Goal: Task Accomplishment & Management: Use online tool/utility

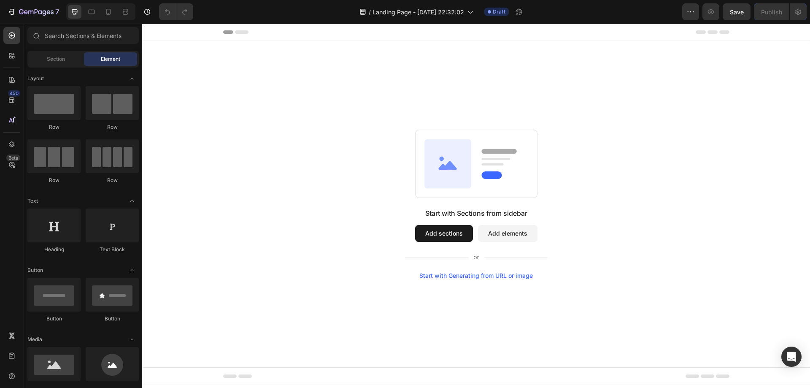
click at [452, 222] on div "Start with Sections from sidebar Add sections Add elements Start with Generatin…" at bounding box center [476, 243] width 143 height 71
click at [451, 231] on button "Add sections" at bounding box center [444, 233] width 58 height 17
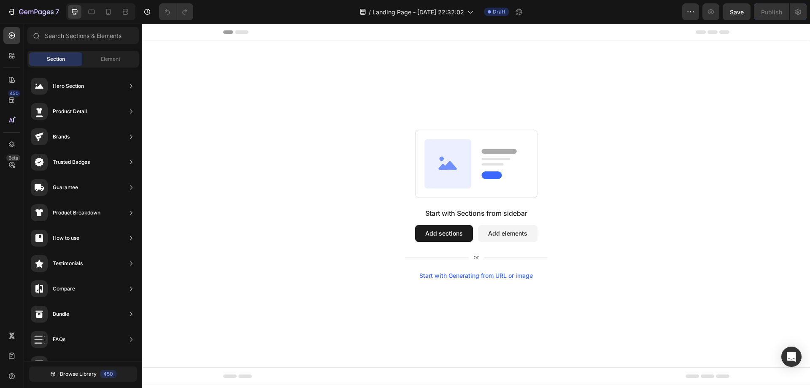
click at [447, 231] on button "Add sections" at bounding box center [444, 233] width 58 height 17
click at [455, 184] on icon at bounding box center [448, 163] width 47 height 49
click at [443, 231] on button "Add sections" at bounding box center [444, 233] width 58 height 17
click at [451, 231] on button "Add sections" at bounding box center [444, 233] width 58 height 17
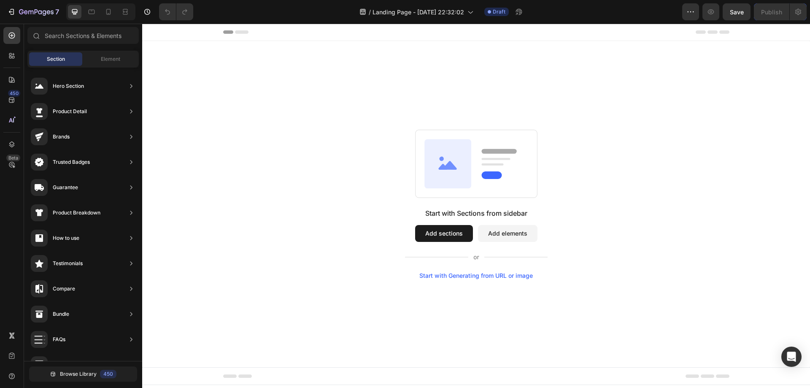
click at [480, 218] on div "Start with Sections from sidebar Add sections Add elements Start with Generatin…" at bounding box center [476, 243] width 143 height 71
click at [452, 232] on button "Add sections" at bounding box center [444, 233] width 58 height 17
click at [228, 60] on div "Start with Sections from sidebar Add sections Add elements Start with Generatin…" at bounding box center [476, 204] width 668 height 326
click at [528, 230] on button "Add elements" at bounding box center [508, 233] width 60 height 17
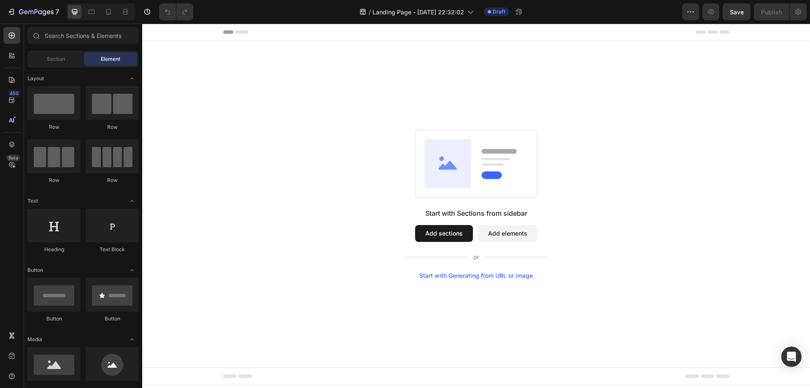
drag, startPoint x: 449, startPoint y: 256, endPoint x: 444, endPoint y: 232, distance: 24.6
click at [449, 253] on icon at bounding box center [476, 257] width 143 height 10
click at [444, 232] on button "Add sections" at bounding box center [444, 233] width 58 height 17
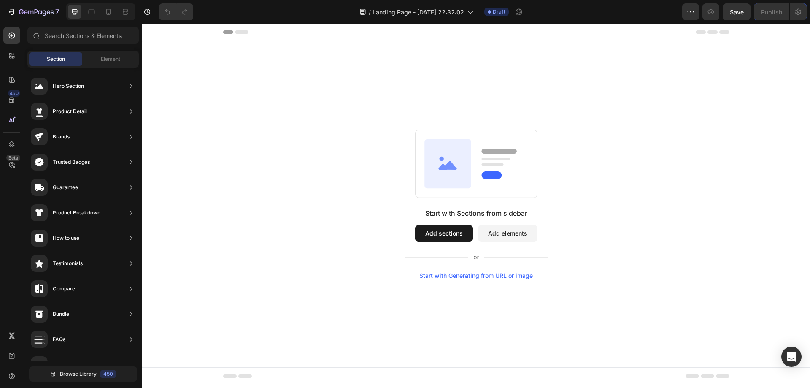
click at [444, 232] on button "Add sections" at bounding box center [444, 233] width 58 height 17
click at [499, 239] on button "Add elements" at bounding box center [508, 233] width 60 height 17
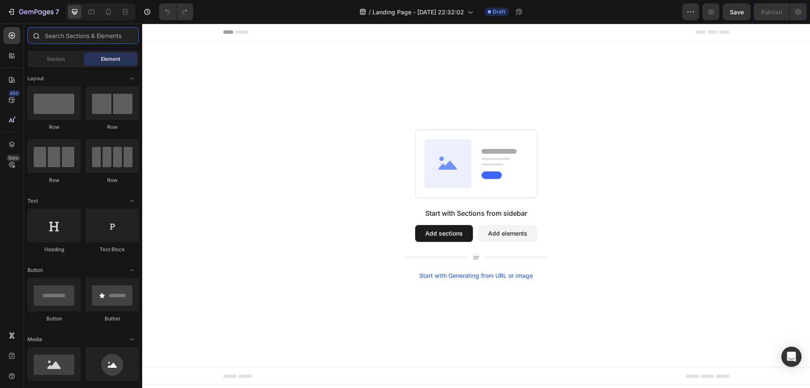
click at [67, 39] on input "text" at bounding box center [82, 35] width 111 height 17
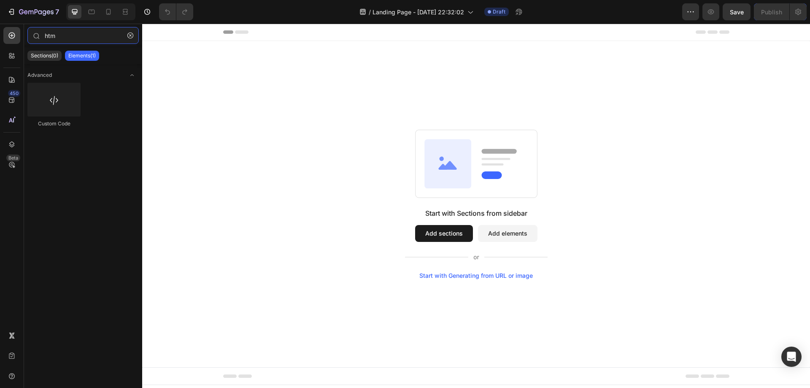
type input "htm"
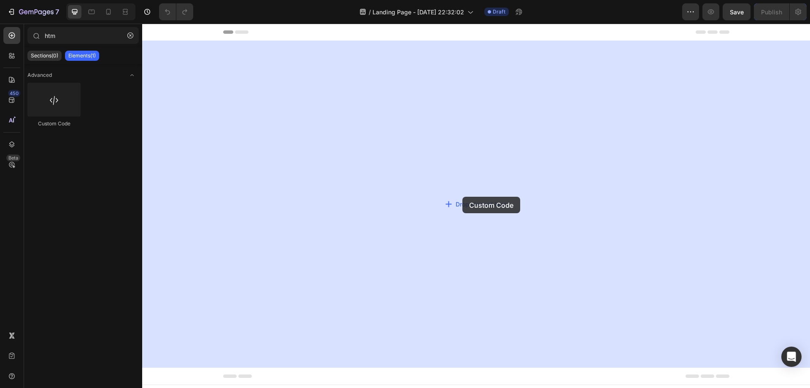
drag, startPoint x: 250, startPoint y: 135, endPoint x: 514, endPoint y: 207, distance: 274.2
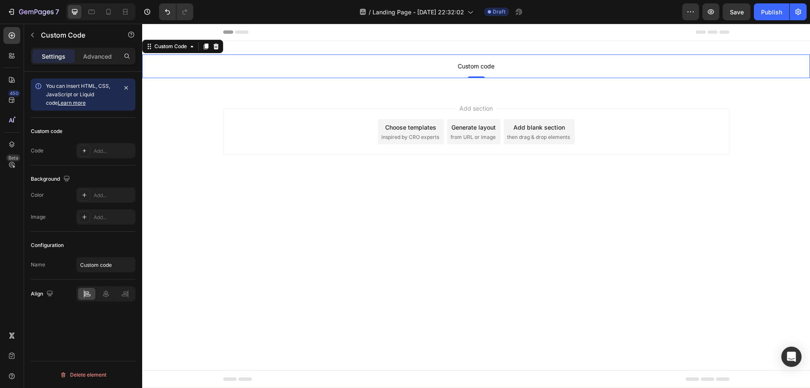
click at [476, 63] on span "Custom code" at bounding box center [476, 66] width 668 height 10
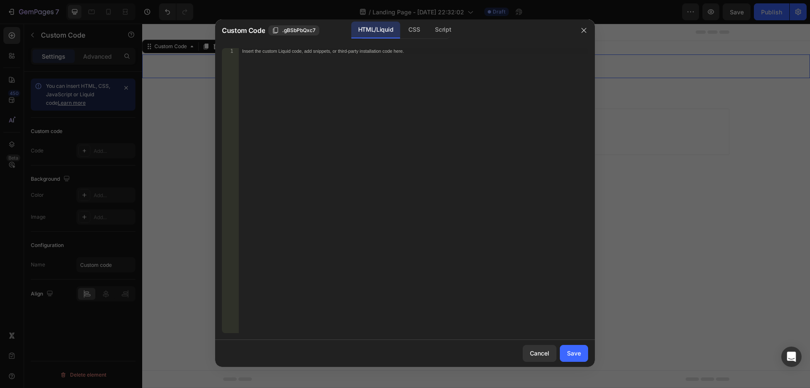
click at [376, 64] on div "Insert the custom Liquid code, add snippets, or third-party installation code h…" at bounding box center [413, 196] width 349 height 297
paste textarea "</html>"
type textarea "</html>"
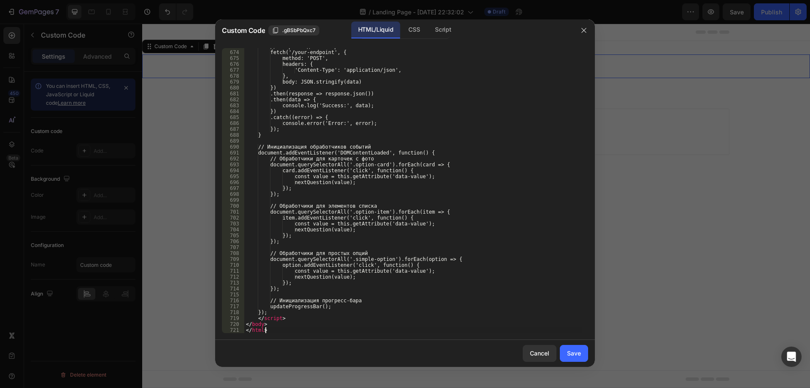
scroll to position [3987, 0]
click at [572, 354] on div "Save" at bounding box center [574, 353] width 14 height 9
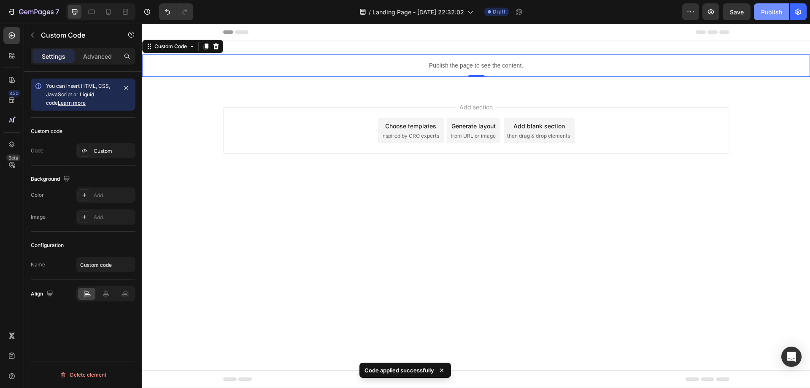
click at [764, 17] on button "Publish" at bounding box center [771, 11] width 35 height 17
click at [719, 62] on div "Publish the page to see the content." at bounding box center [476, 65] width 668 height 22
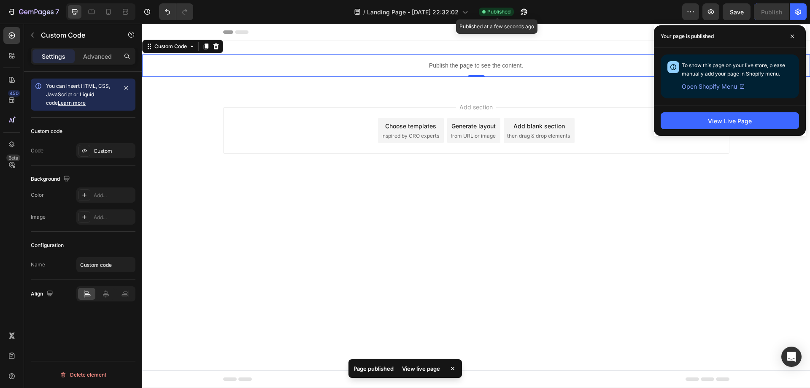
click at [514, 11] on div "Published" at bounding box center [496, 12] width 35 height 8
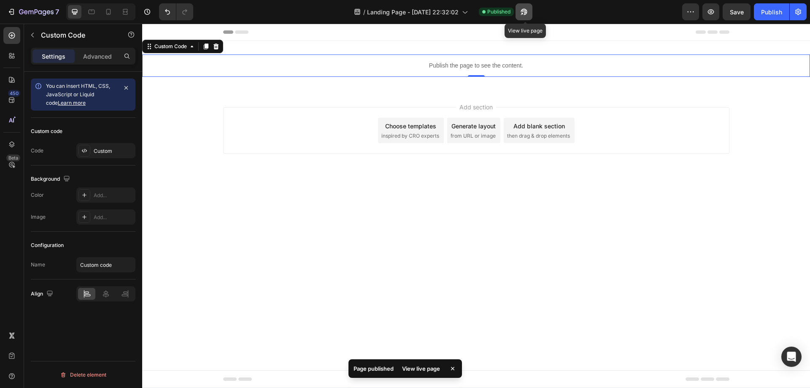
click at [525, 10] on icon "button" at bounding box center [524, 12] width 6 height 6
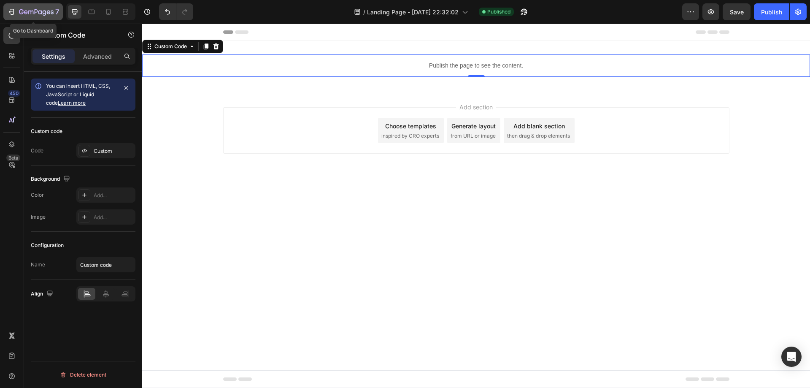
click at [34, 15] on icon "button" at bounding box center [36, 12] width 35 height 7
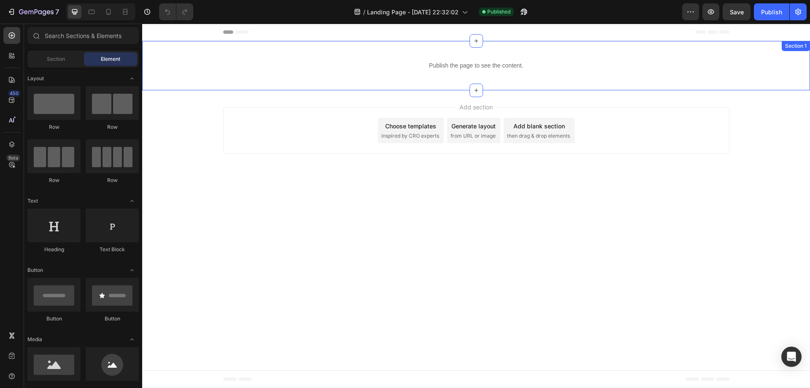
click at [492, 64] on p "Publish the page to see the content." at bounding box center [476, 65] width 668 height 9
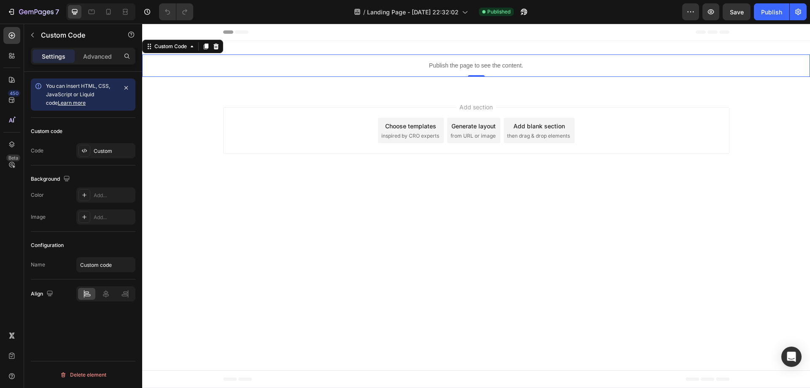
click at [492, 64] on p "Publish the page to see the content." at bounding box center [476, 65] width 668 height 9
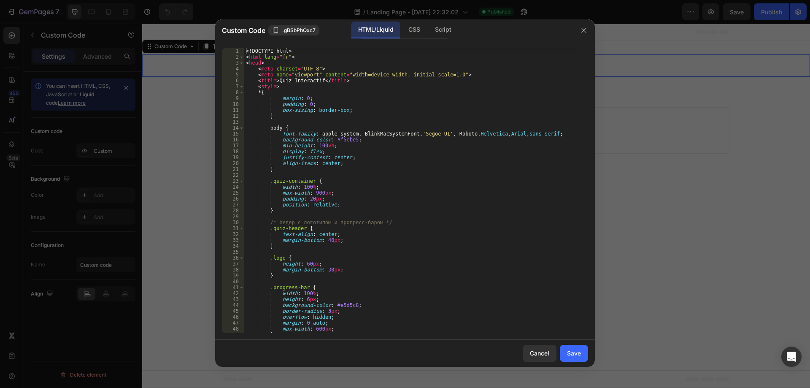
click at [591, 32] on div at bounding box center [584, 30] width 22 height 22
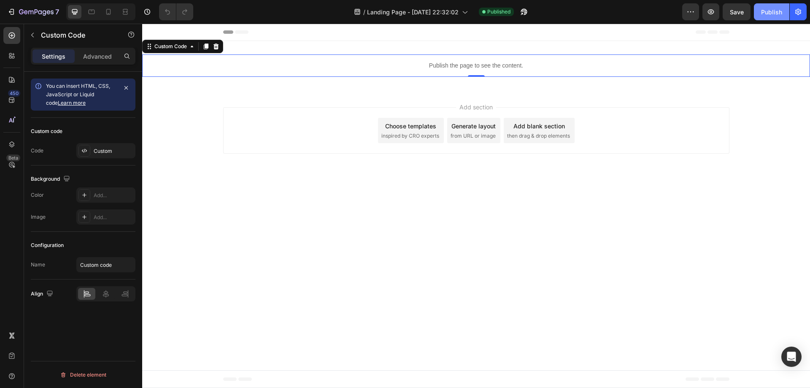
click at [769, 12] on div "Publish" at bounding box center [771, 12] width 21 height 9
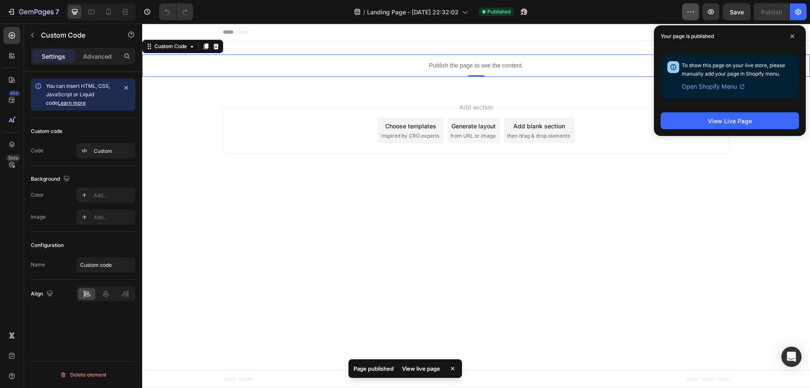
click at [683, 12] on div "7 Version history / Landing Page - Sep 26, 22:32:02 Published Preview Save Publ…" at bounding box center [405, 12] width 810 height 24
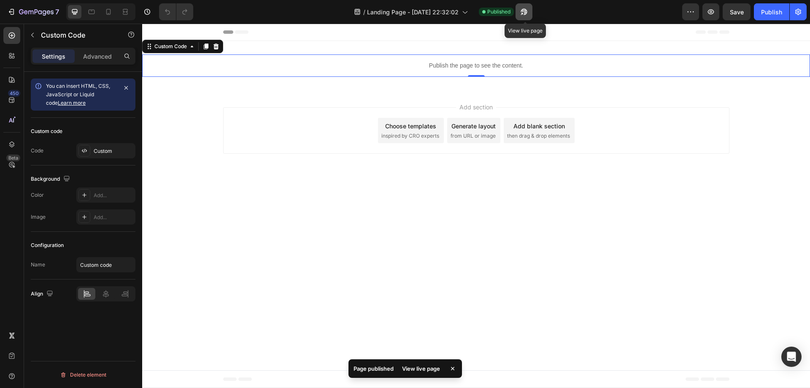
click at [528, 10] on icon "button" at bounding box center [524, 12] width 8 height 8
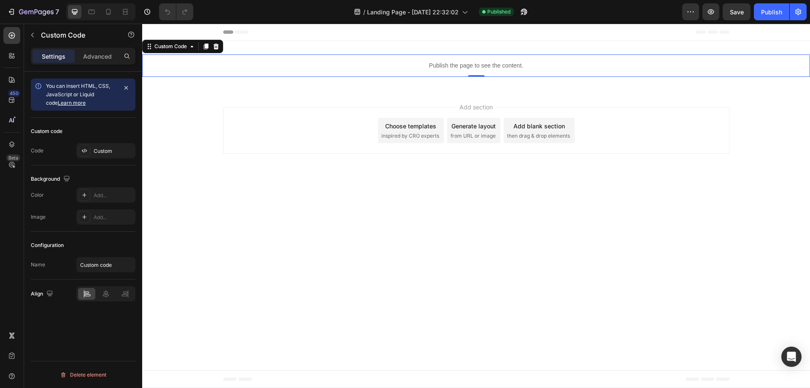
click at [463, 57] on div "Publish the page to see the content." at bounding box center [476, 65] width 668 height 22
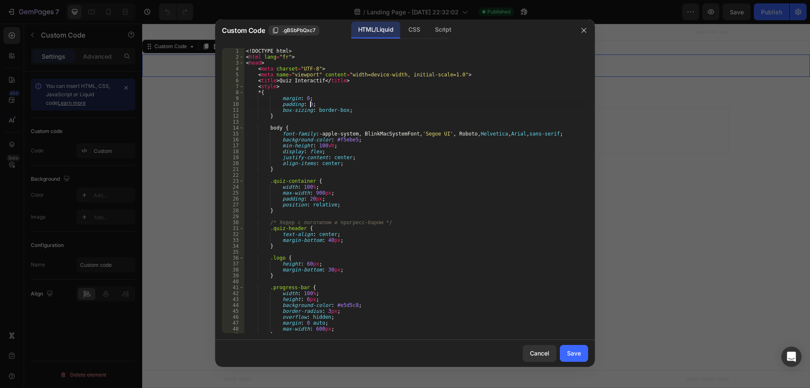
click at [419, 107] on div "<! DOCTYPE html > < html lang = "fr" > < head > < meta charset = "UTF-8" > < me…" at bounding box center [413, 196] width 338 height 297
type textarea "</body> </html>"
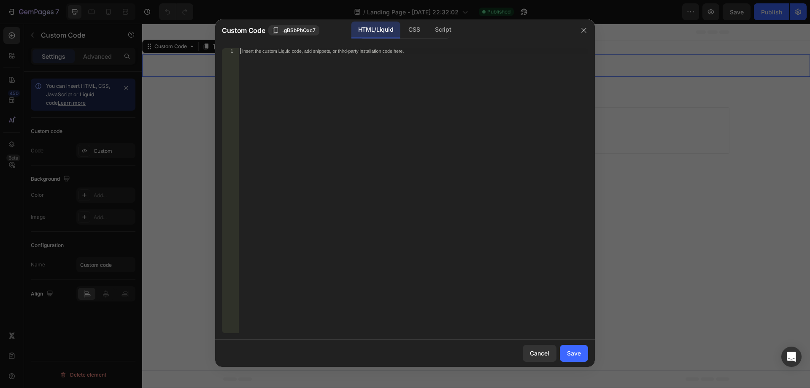
click at [364, 87] on div "Insert the custom Liquid code, add snippets, or third-party installation code h…" at bounding box center [413, 196] width 349 height 297
paste textarea "</div>"
type textarea "</div>"
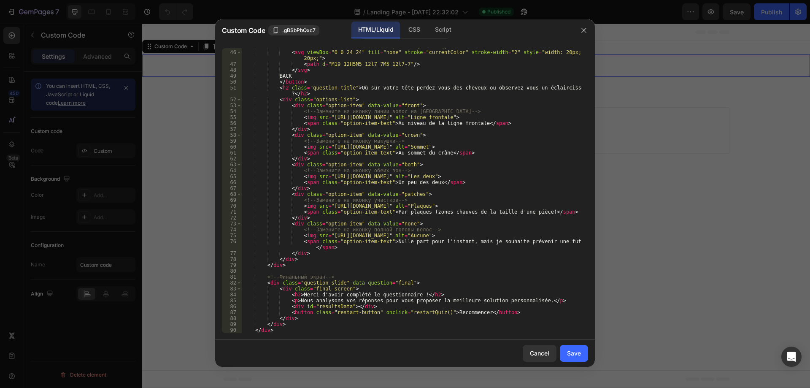
scroll to position [265, 0]
click at [413, 26] on div "CSS" at bounding box center [414, 30] width 25 height 17
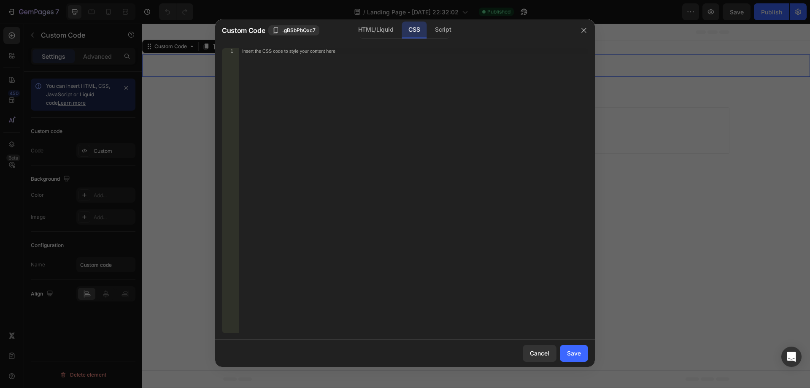
click at [380, 112] on div "Insert the CSS code to style your content here." at bounding box center [413, 196] width 349 height 297
paste textarea "</style>"
type textarea "</style>"
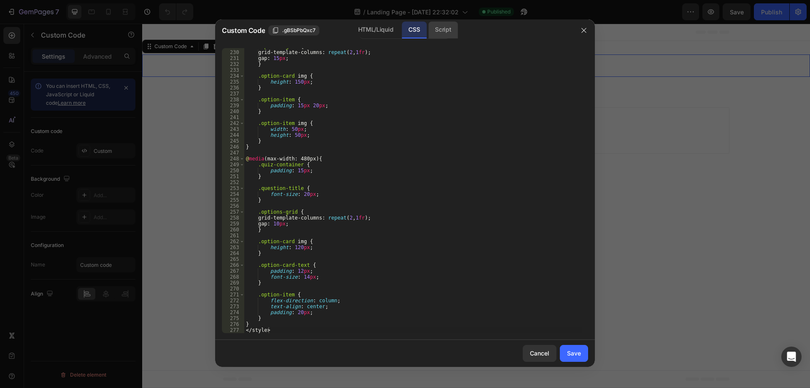
click at [433, 30] on div "Script" at bounding box center [443, 30] width 30 height 17
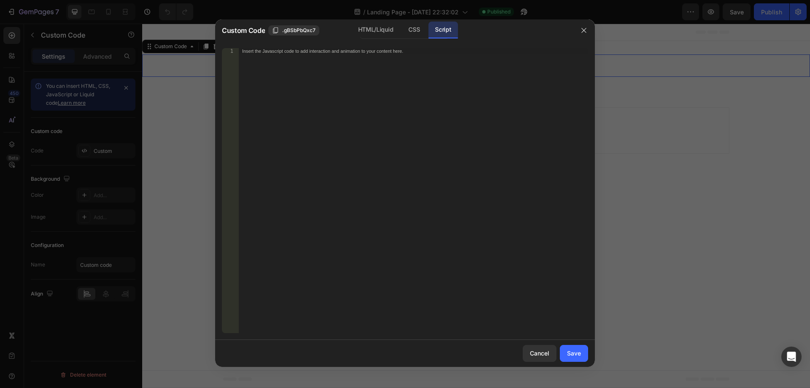
click at [422, 117] on div "Insert the Javascript code to add interaction and animation to your content her…" at bounding box center [413, 196] width 349 height 297
paste textarea "</script>"
type textarea "</script>"
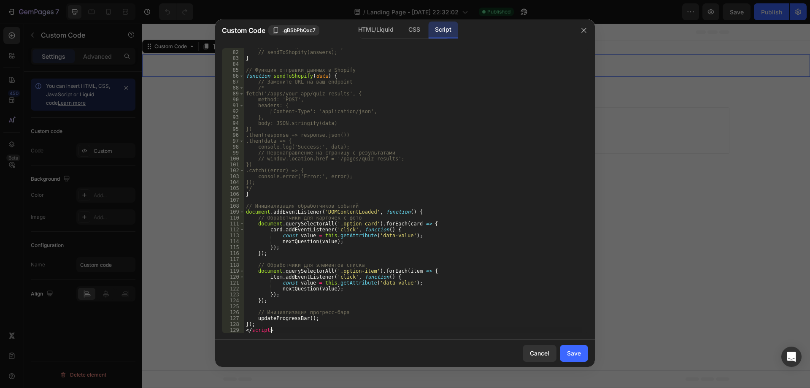
scroll to position [477, 0]
click at [572, 355] on div "Save" at bounding box center [574, 353] width 14 height 9
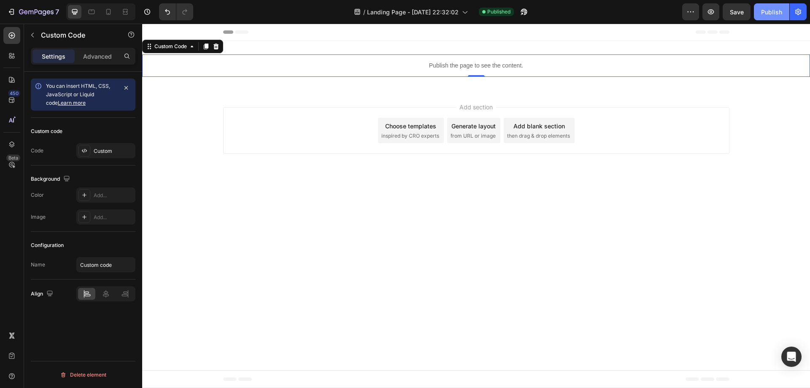
click at [761, 15] on button "Publish" at bounding box center [771, 11] width 35 height 17
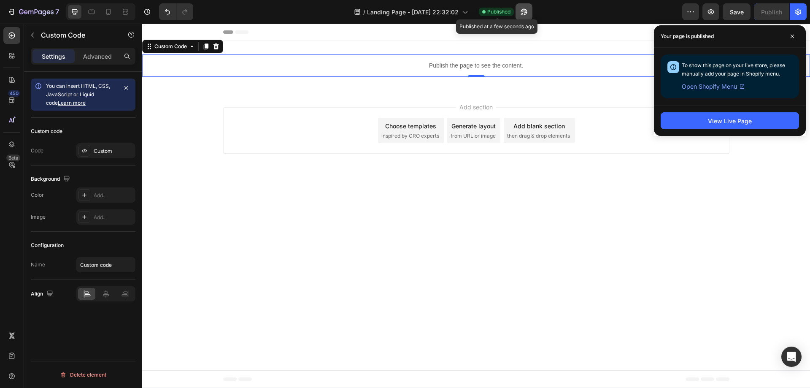
click at [519, 7] on button "button" at bounding box center [524, 11] width 17 height 17
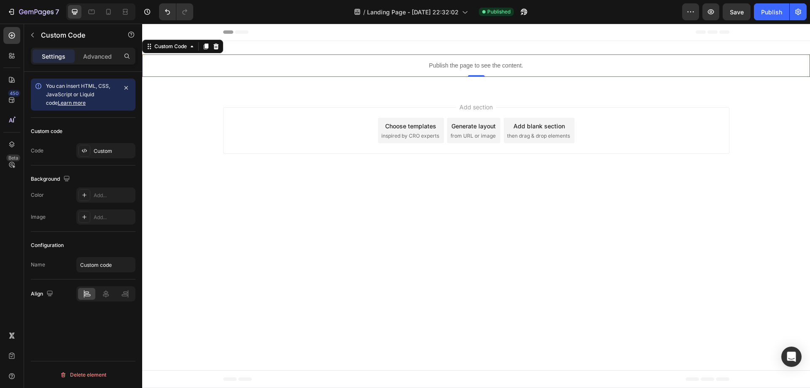
click at [474, 61] on div "Publish the page to see the content." at bounding box center [476, 65] width 668 height 22
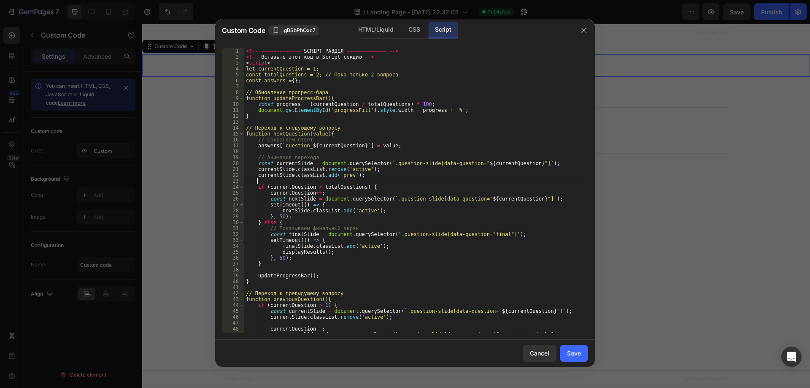
click at [391, 180] on div "<!-- ============= SCRIPT РАЗДЕЛ ============= --> <!-- Вставьте этот код в Scr…" at bounding box center [413, 196] width 338 height 297
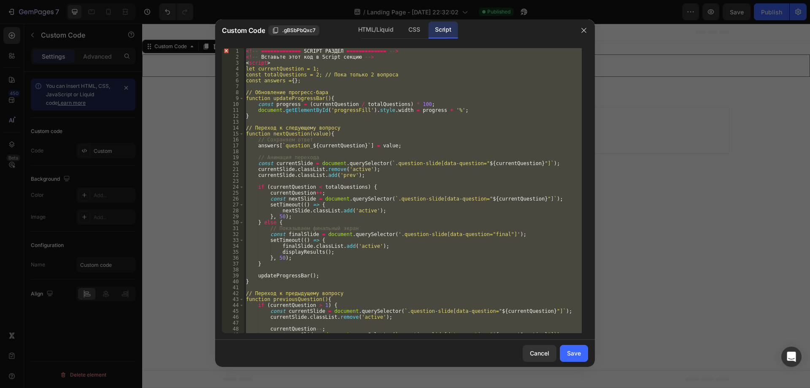
click at [388, 128] on div "<!-- ============= SCRIPT РАЗДЕЛ ============= --> <!-- Вставьте этот код в Scr…" at bounding box center [413, 190] width 338 height 285
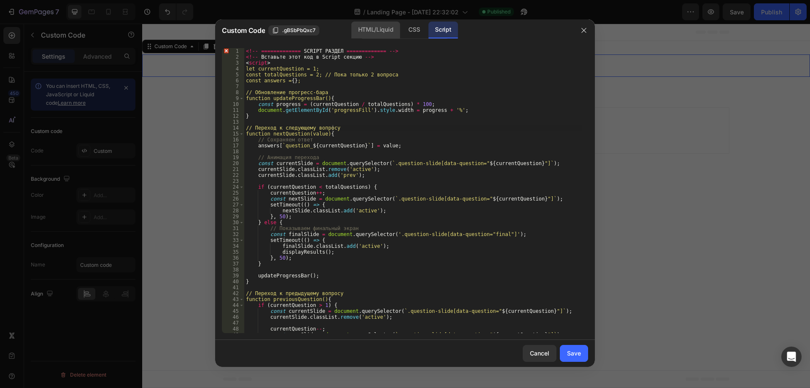
click at [365, 22] on div "HTML/Liquid" at bounding box center [376, 30] width 49 height 17
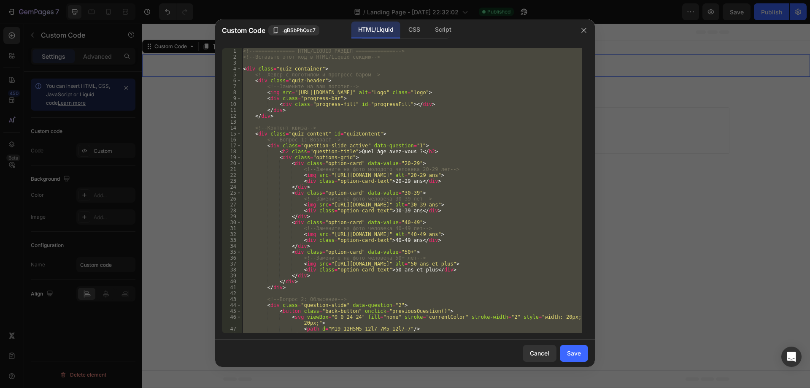
click at [365, 135] on div "<!-- ============= HTML/LIQUID РАЗДЕЛ ============= --> <!-- Вставьте этот код …" at bounding box center [411, 190] width 341 height 285
paste textarea
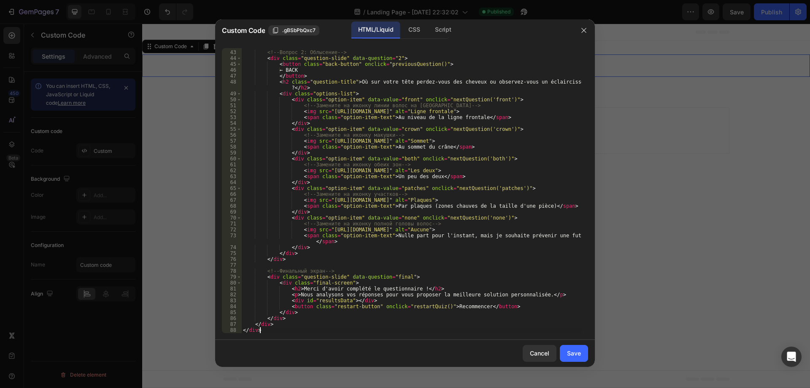
scroll to position [247, 0]
click at [417, 27] on div "CSS" at bounding box center [414, 30] width 25 height 17
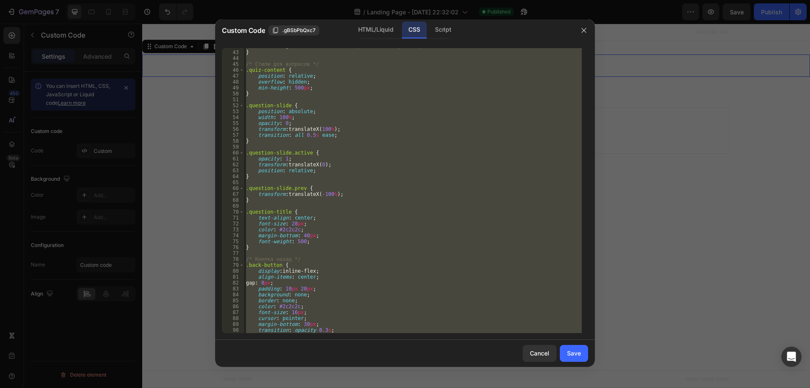
click at [374, 130] on div "width : 50 % ; /* Начальное значение для 1 из 2 вопросов */ } /* Стили для вопр…" at bounding box center [413, 190] width 338 height 285
paste textarea
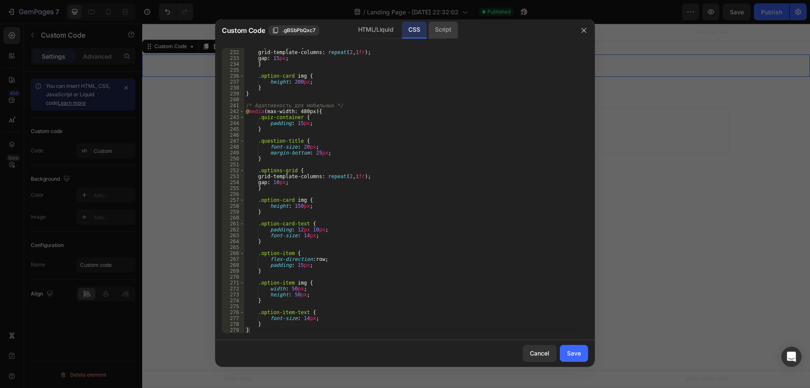
click at [447, 36] on div "Script" at bounding box center [443, 30] width 30 height 17
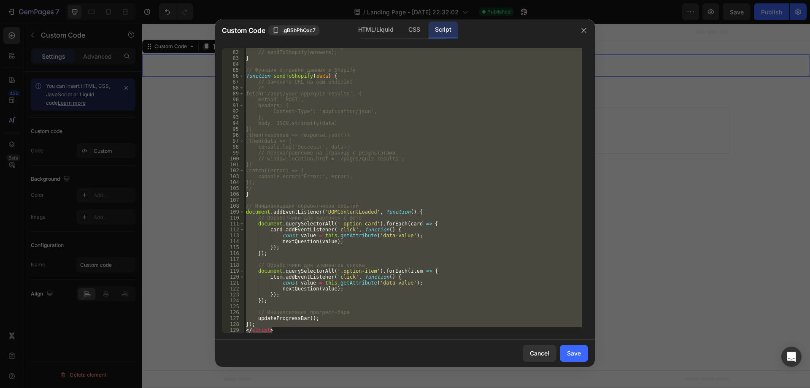
click at [375, 126] on div "// Отправка данных в Shopify // sendToShopify(answers); } // Функция отправки д…" at bounding box center [413, 190] width 338 height 285
paste textarea
type textarea "});"
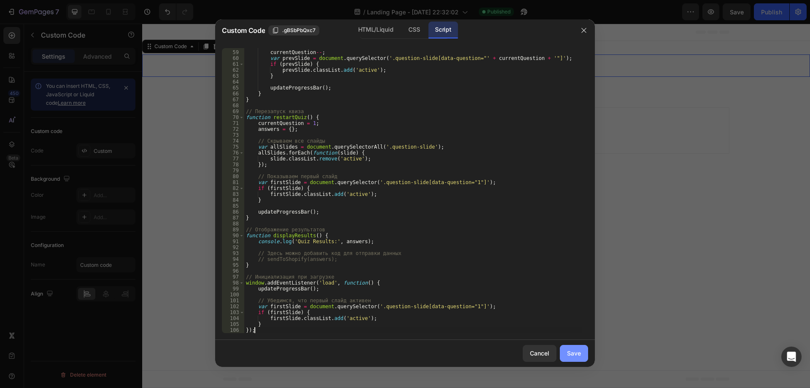
click at [569, 351] on div "Save" at bounding box center [574, 353] width 14 height 9
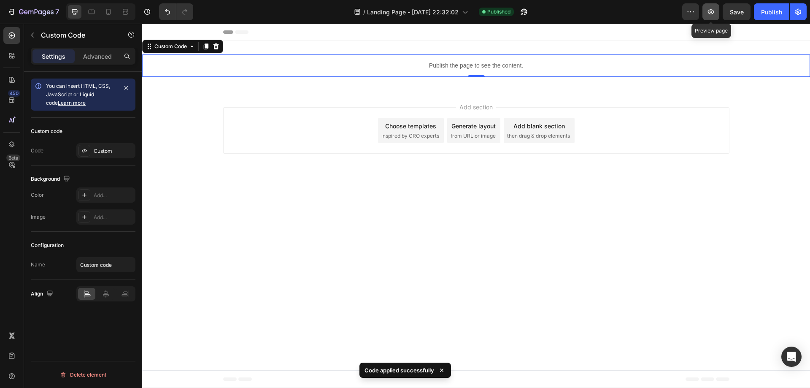
click at [714, 13] on icon "button" at bounding box center [711, 11] width 6 height 5
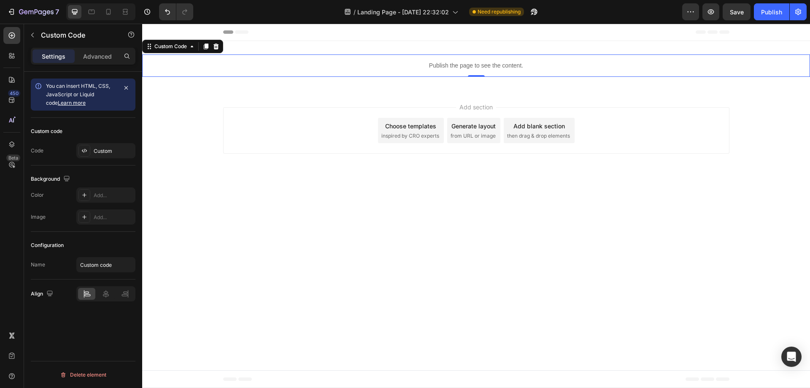
click at [468, 65] on p "Publish the page to see the content." at bounding box center [476, 65] width 668 height 9
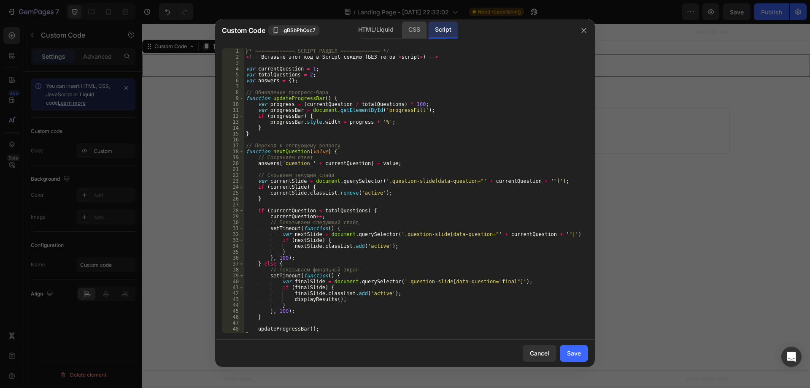
click at [414, 27] on div "CSS" at bounding box center [414, 30] width 25 height 17
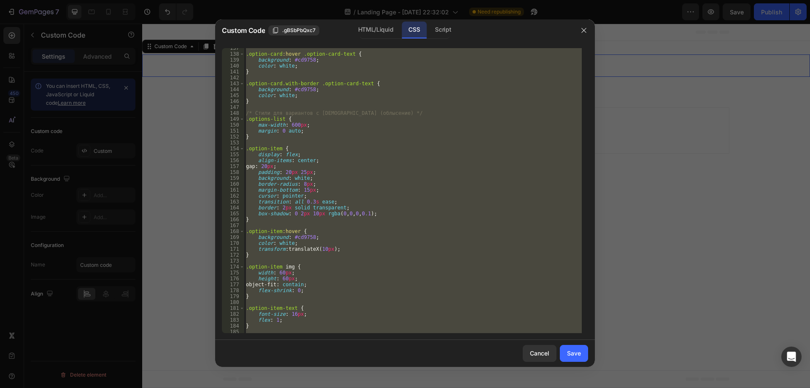
scroll to position [705, 0]
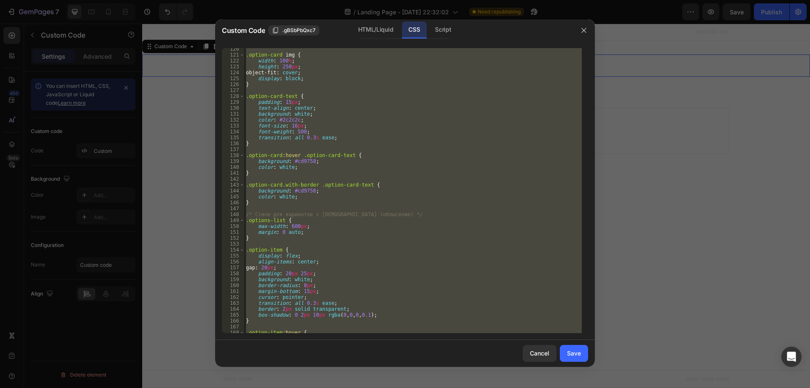
click at [743, 99] on div at bounding box center [405, 194] width 810 height 388
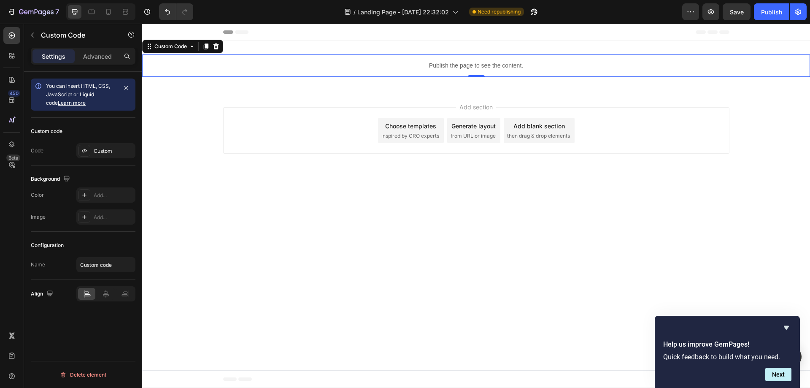
click at [455, 69] on p "Publish the page to see the content." at bounding box center [476, 65] width 668 height 9
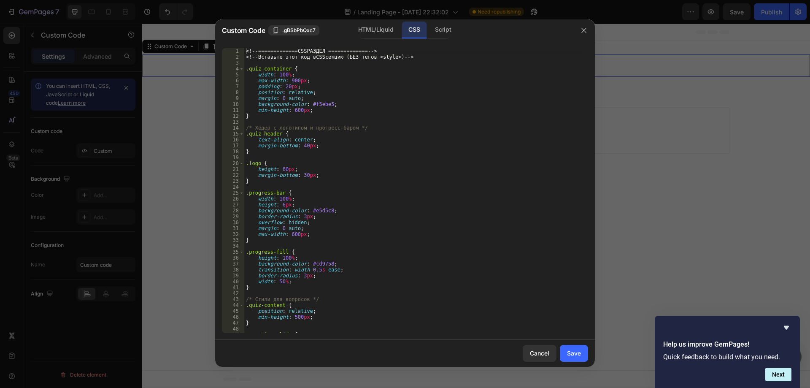
click at [376, 142] on div "<! -- ============= CSS РАЗДЕЛ ============= -- > <! -- Вставьте этот код в CSS…" at bounding box center [413, 196] width 338 height 297
click at [404, 27] on div "CSS" at bounding box center [414, 30] width 25 height 17
click at [389, 31] on div "HTML/Liquid" at bounding box center [376, 30] width 49 height 17
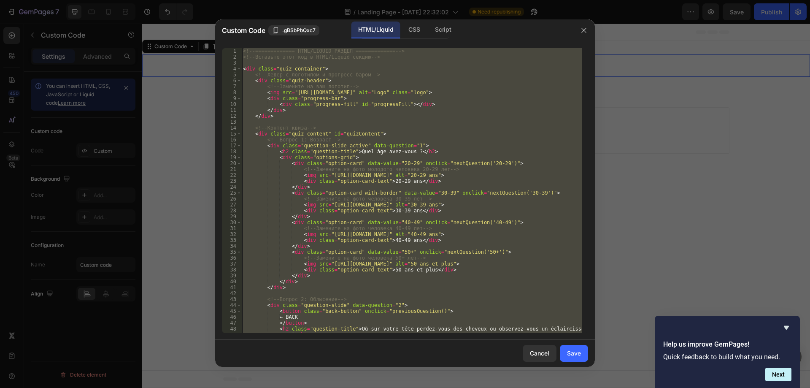
click at [384, 130] on div "<!-- ============= HTML/LIQUID РАЗДЕЛ ============= --> <!-- Вставьте этот код …" at bounding box center [411, 190] width 341 height 285
paste textarea
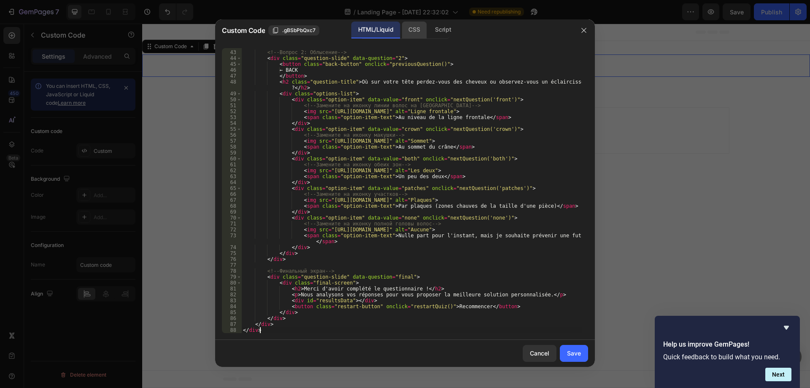
click at [412, 26] on div "CSS" at bounding box center [414, 30] width 25 height 17
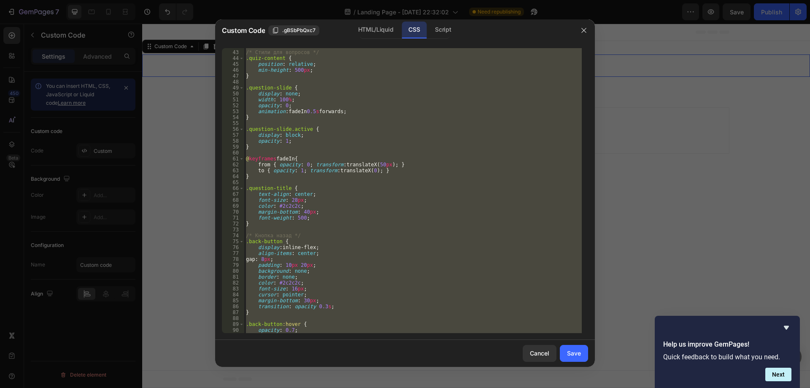
click at [382, 134] on div "/* Стили для вопросов */ .quiz-content { position : relative ; min-height : 500…" at bounding box center [413, 190] width 338 height 285
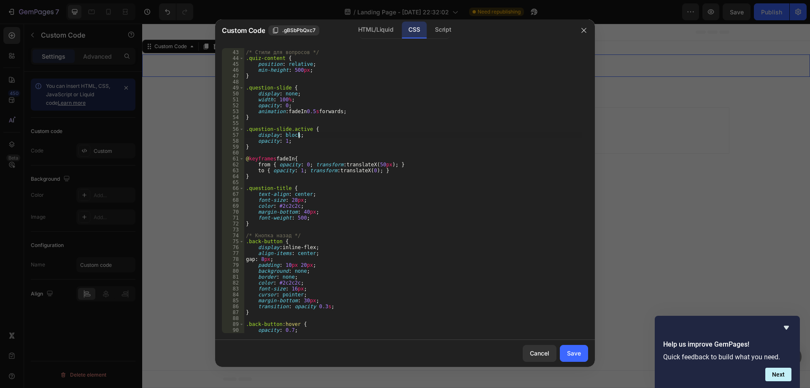
paste textarea
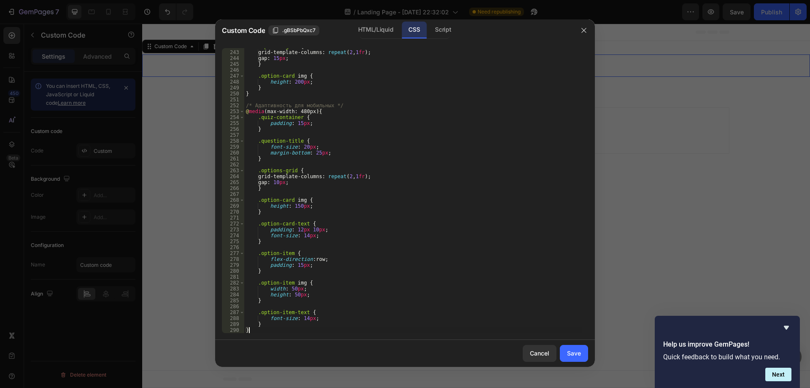
scroll to position [1429, 0]
click at [437, 38] on div "Script" at bounding box center [443, 30] width 30 height 17
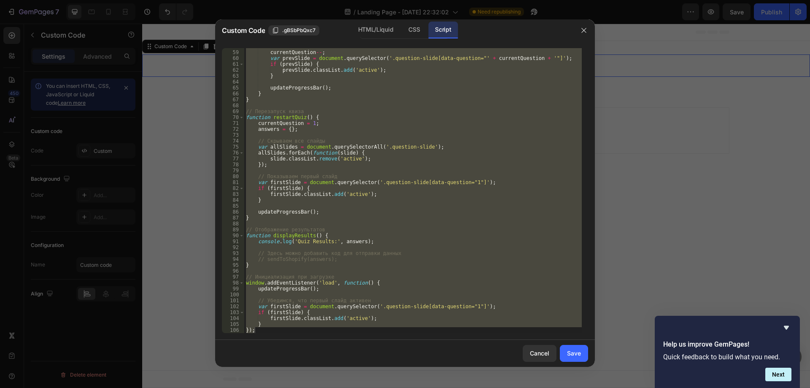
type textarea "} });"
click at [393, 136] on div "currentQuestion -- ; var prevSlide = document . querySelector ( '.question-slid…" at bounding box center [413, 190] width 338 height 285
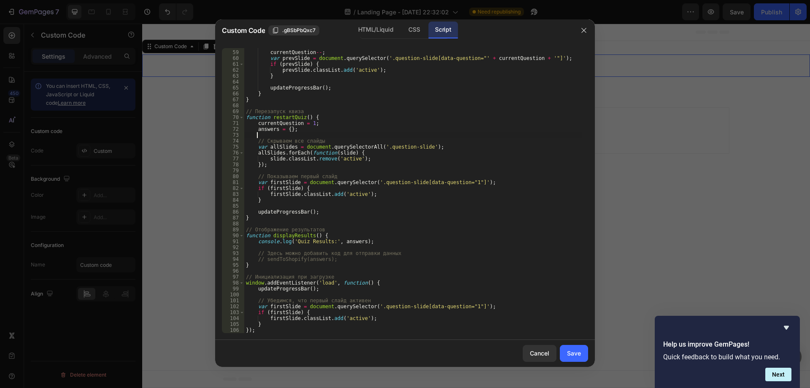
paste textarea
type textarea "});"
click at [490, 271] on div "currentQuestion -- ; var prevSlide = document . querySelector ( '.question-slid…" at bounding box center [413, 191] width 338 height 297
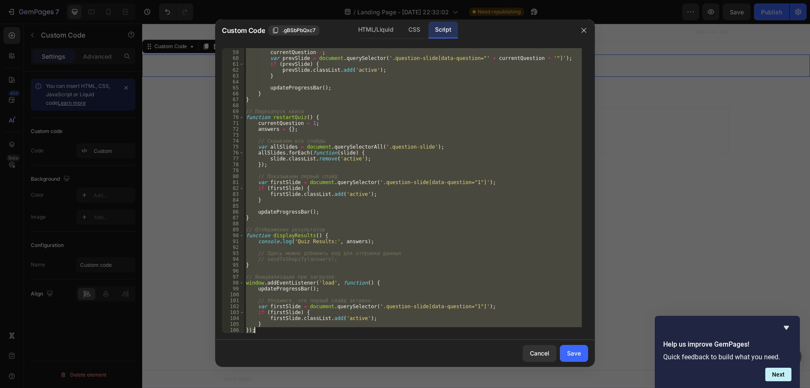
paste textarea
type textarea "});"
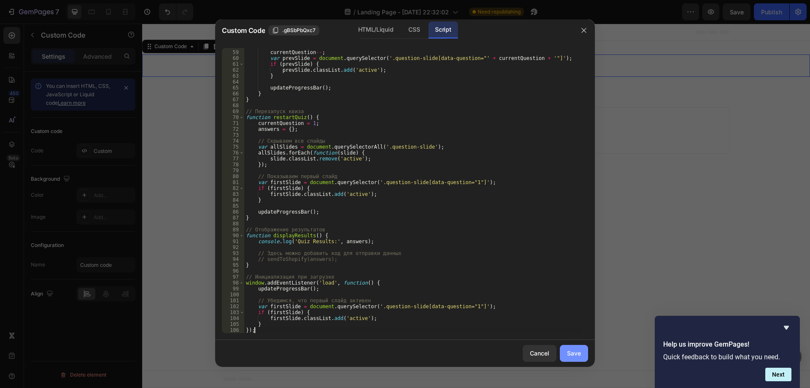
click at [567, 348] on button "Save" at bounding box center [574, 353] width 28 height 17
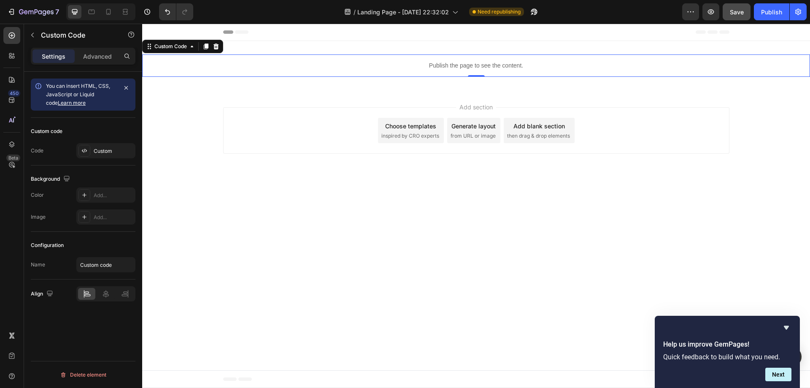
click at [731, 19] on button "Save" at bounding box center [737, 11] width 28 height 17
click at [731, 19] on button "button" at bounding box center [737, 11] width 28 height 17
click at [730, 20] on div "7 Version history / Landing Page - Sep 26, 22:32:02 Need republishing Preview A…" at bounding box center [405, 12] width 810 height 24
click at [527, 11] on button "button" at bounding box center [534, 11] width 17 height 17
click at [713, 15] on icon "button" at bounding box center [711, 12] width 8 height 8
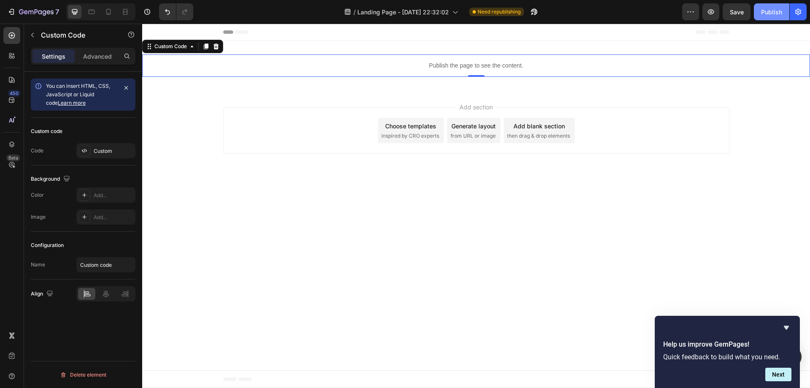
click at [776, 11] on div "Publish" at bounding box center [771, 12] width 21 height 9
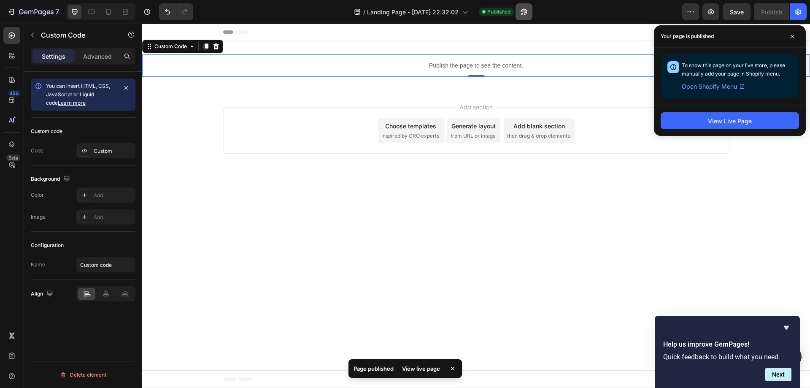
click at [534, 8] on div "/ Landing Page - Sep 26, 22:32:02 Published" at bounding box center [441, 11] width 482 height 17
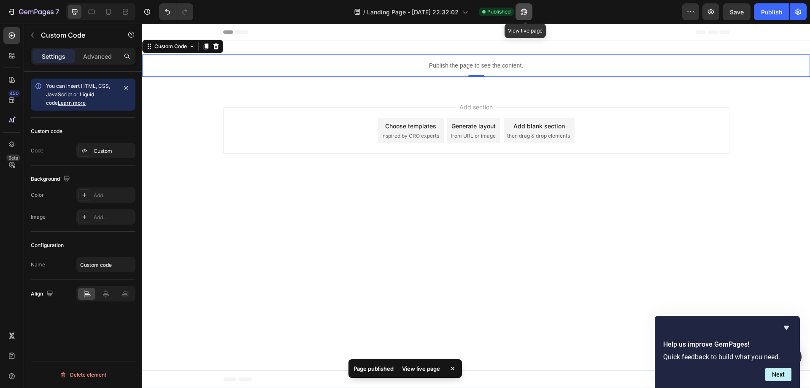
click at [533, 8] on button "button" at bounding box center [524, 11] width 17 height 17
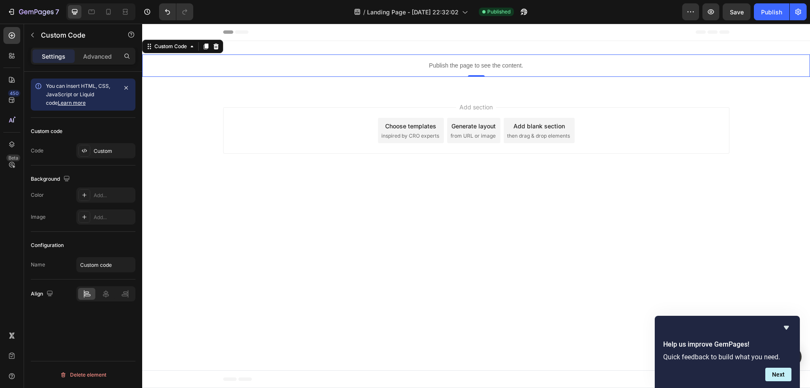
click at [430, 68] on p "Publish the page to see the content." at bounding box center [476, 65] width 668 height 9
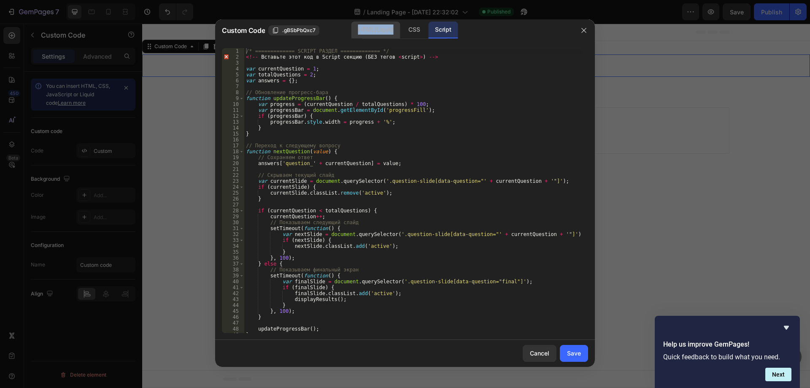
copy div "HTML/Liquid"
drag, startPoint x: 333, startPoint y: 29, endPoint x: 518, endPoint y: 88, distance: 194.6
click at [504, 87] on div "Custom Code .gBSbPbQxc7 HTML/Liquid CSS Script 1 2 3 4 5 6 7 8 9 10 11 12 13 14…" at bounding box center [405, 192] width 380 height 347
click at [396, 173] on div "/* ============= SCRIPT РАЗДЕЛ ============= */ <!-- Вставьте этот код в Script…" at bounding box center [413, 196] width 338 height 297
click at [390, 136] on div "/* ============= SCRIPT РАЗДЕЛ ============= */ <!-- Вставьте этот код в Script…" at bounding box center [413, 196] width 338 height 297
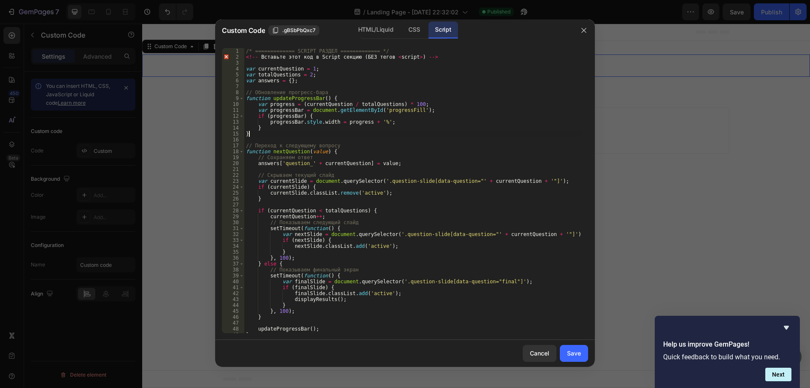
drag, startPoint x: 390, startPoint y: 136, endPoint x: 395, endPoint y: 136, distance: 5.1
click at [390, 136] on div "/* ============= SCRIPT РАЗДЕЛ ============= */ <!-- Вставьте этот код в Script…" at bounding box center [413, 196] width 338 height 297
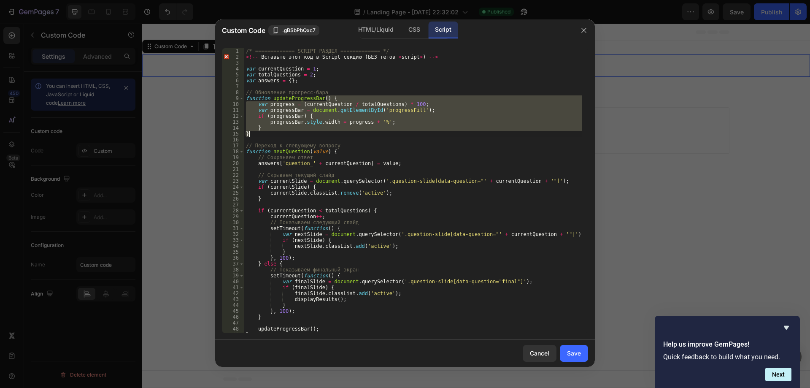
type textarea "} });"
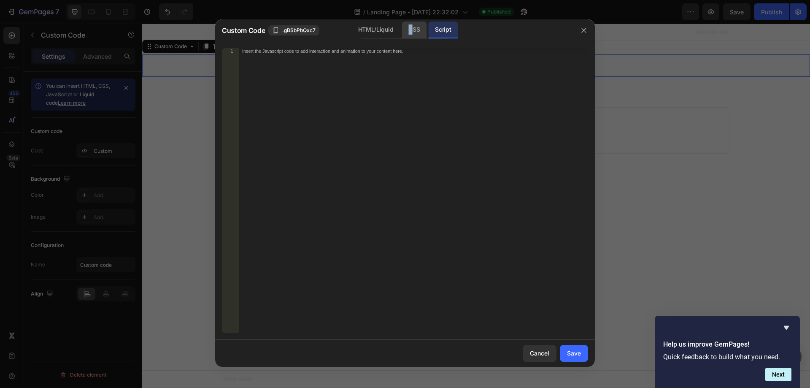
click at [411, 27] on div "CSS" at bounding box center [414, 30] width 25 height 17
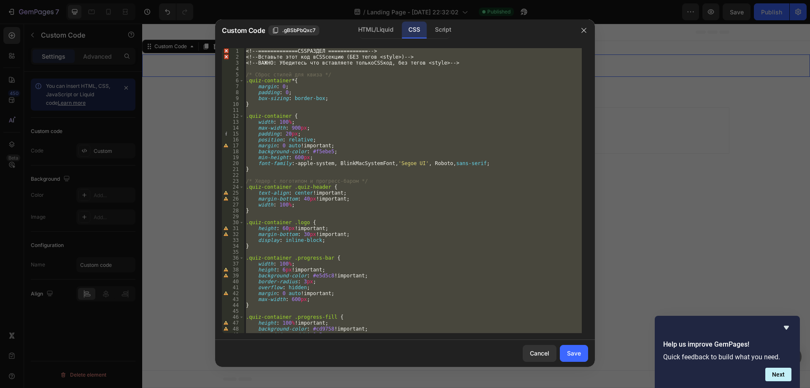
click at [443, 118] on div "<! -- ============= CSS РАЗДЕЛ ============= -- > <! -- Вставьте этот код в CSS…" at bounding box center [413, 190] width 338 height 285
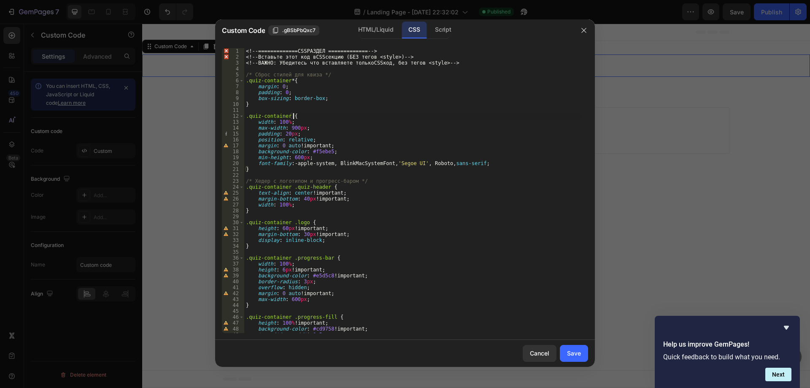
type textarea "} }"
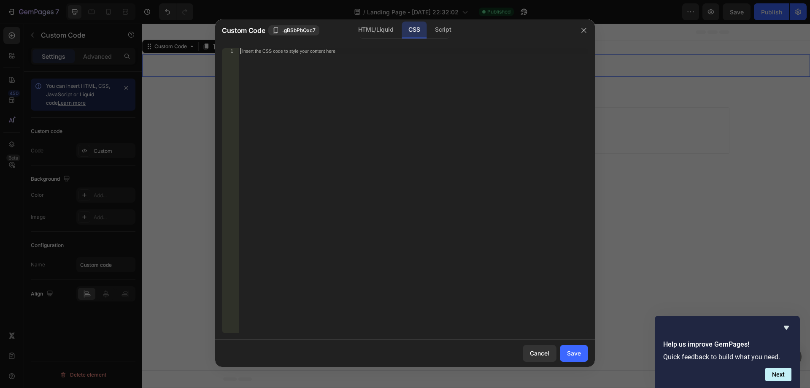
click at [381, 32] on div "HTML/Liquid" at bounding box center [376, 30] width 49 height 17
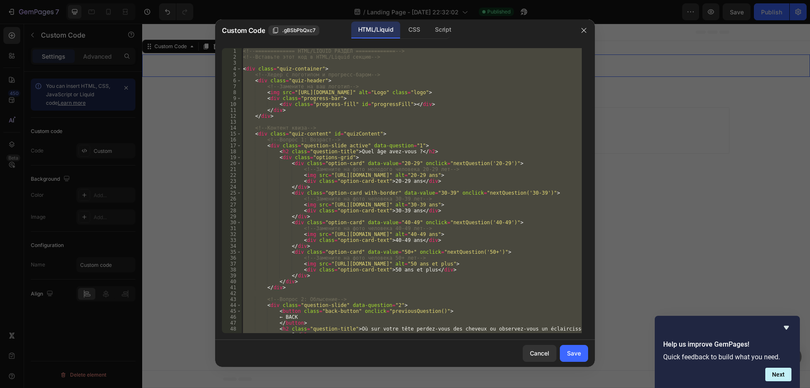
click at [387, 117] on div "<!-- ============= HTML/LIQUID РАЗДЕЛ ============= --> <!-- Вставьте этот код …" at bounding box center [411, 190] width 341 height 285
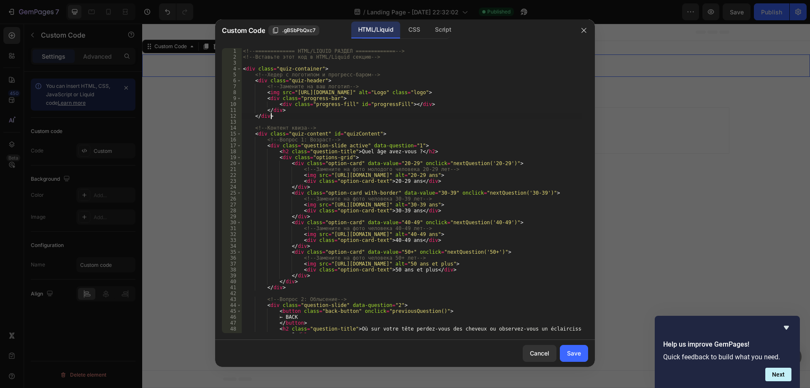
type textarea "</div> </div>"
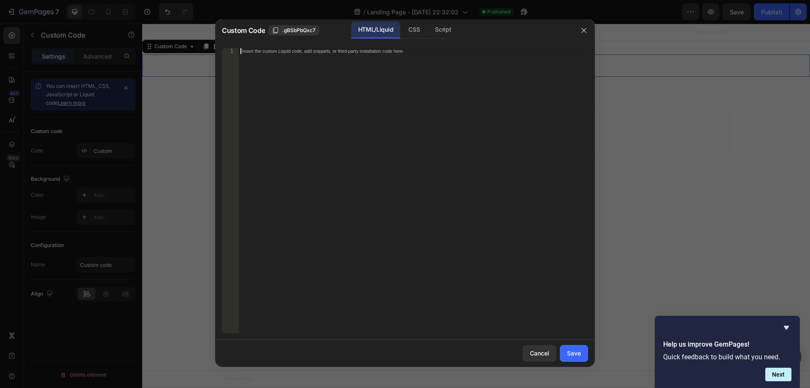
paste textarea "</script>"
type textarea "</script>"
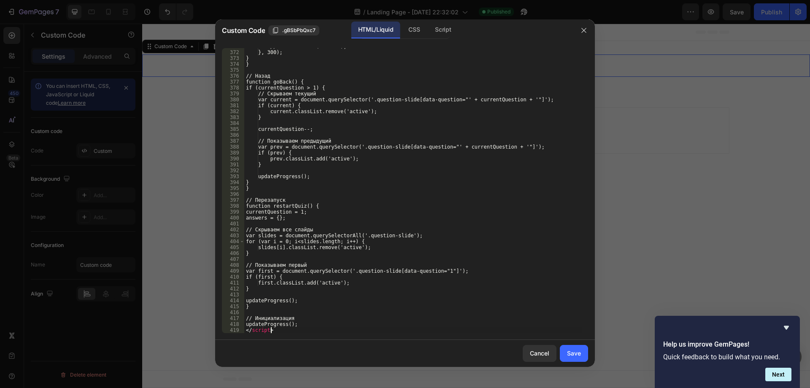
scroll to position [2203, 0]
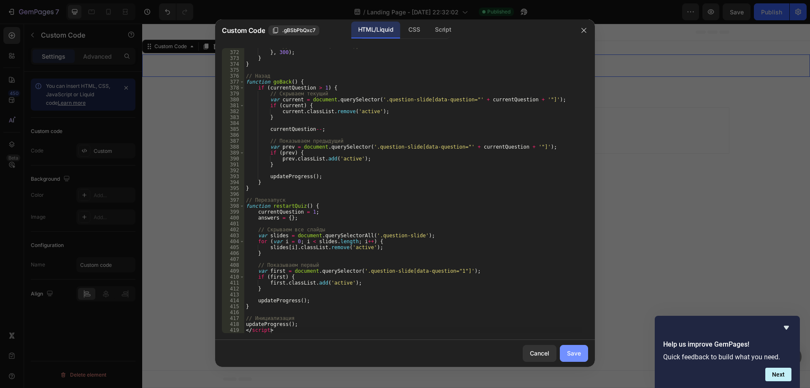
click at [579, 352] on div "Save" at bounding box center [574, 353] width 14 height 9
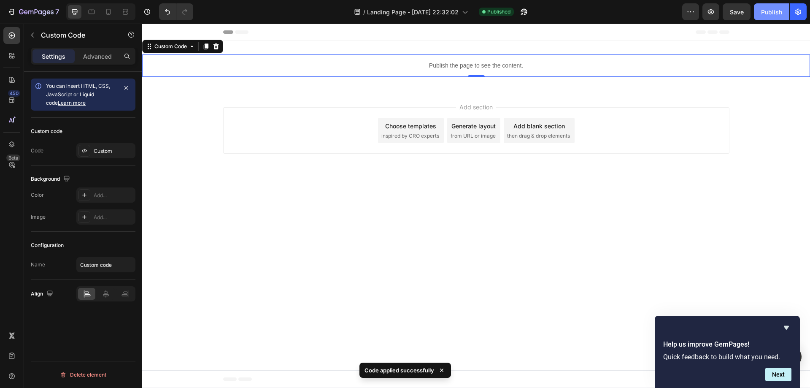
click at [766, 16] on div "Publish" at bounding box center [771, 12] width 21 height 9
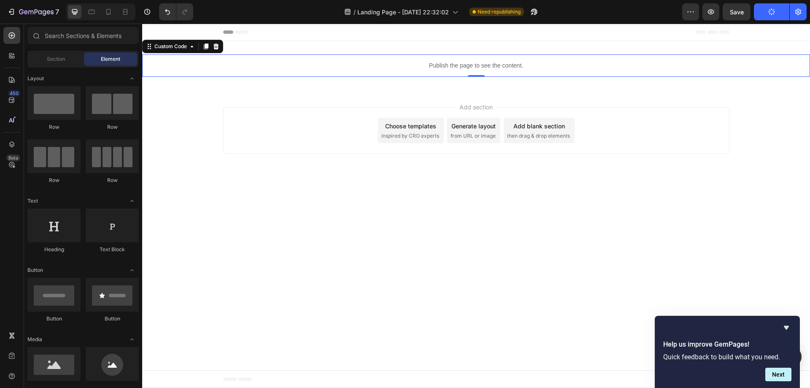
click at [287, 385] on div "Footer" at bounding box center [476, 379] width 506 height 17
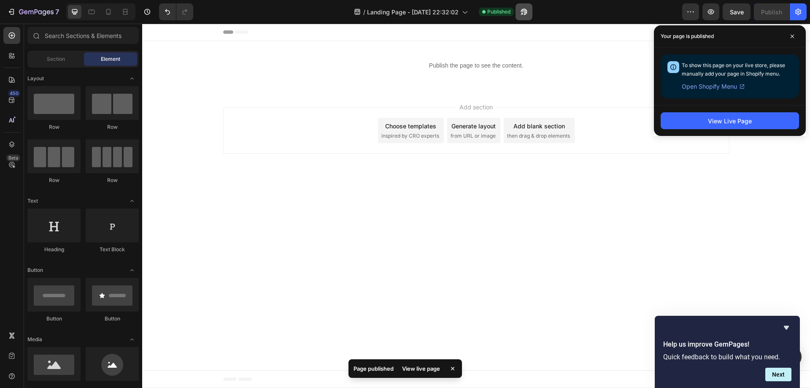
click at [529, 16] on button "button" at bounding box center [524, 11] width 17 height 17
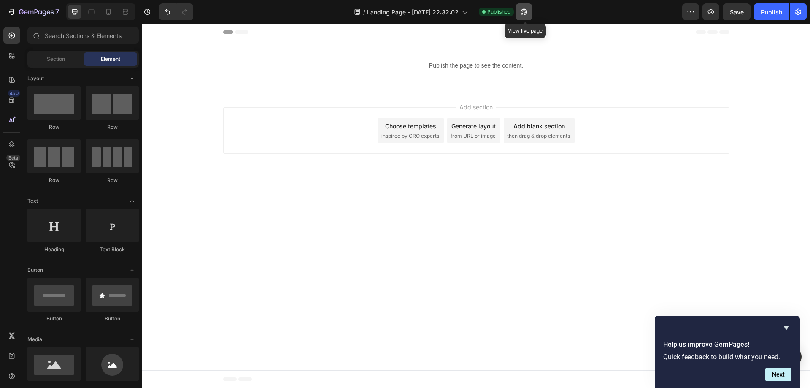
click at [531, 14] on button "button" at bounding box center [524, 11] width 17 height 17
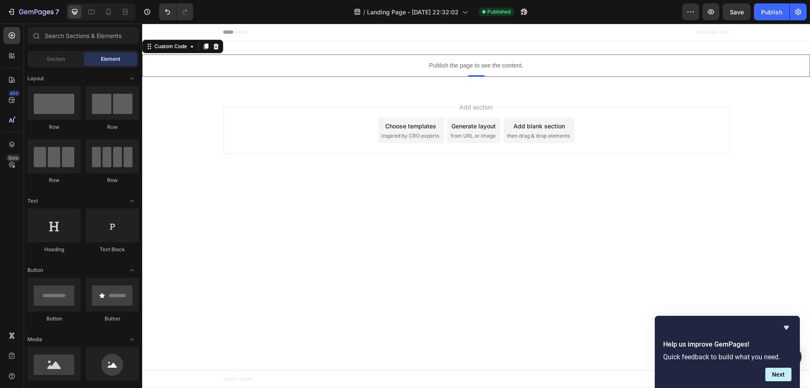
click at [507, 73] on div "Publish the page to see the content." at bounding box center [476, 65] width 668 height 22
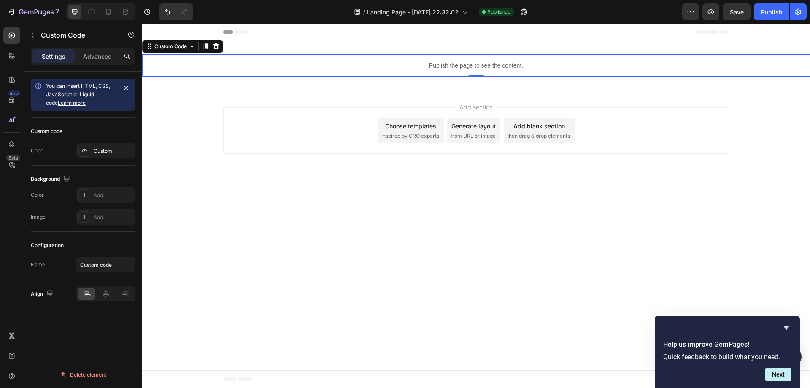
click at [507, 70] on div "Publish the page to see the content." at bounding box center [476, 65] width 668 height 22
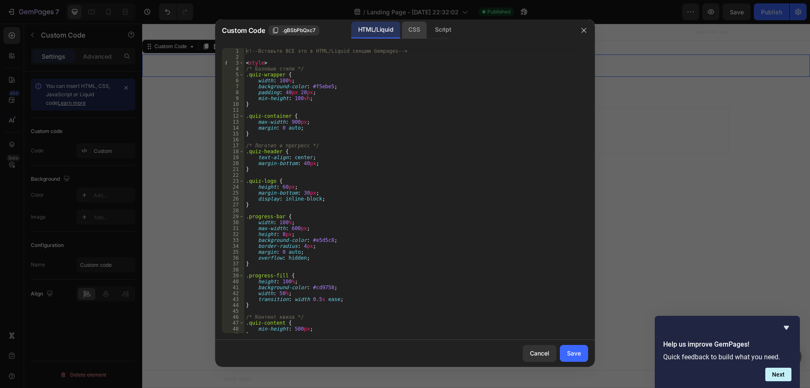
click at [415, 27] on div "CSS" at bounding box center [414, 30] width 25 height 17
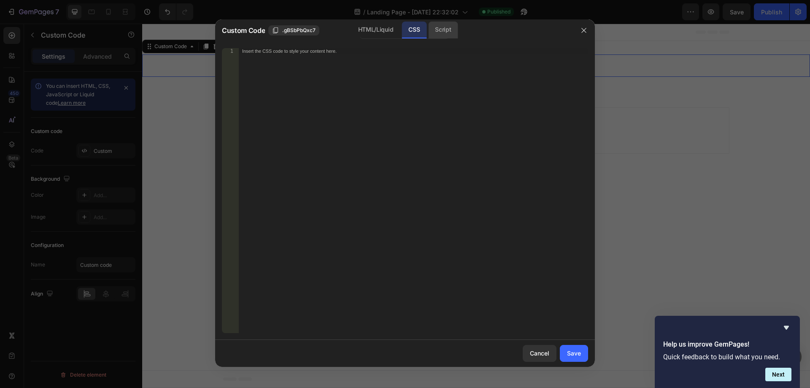
click at [443, 30] on div "Script" at bounding box center [443, 30] width 30 height 17
click at [389, 34] on div "HTML/Liquid" at bounding box center [376, 30] width 49 height 17
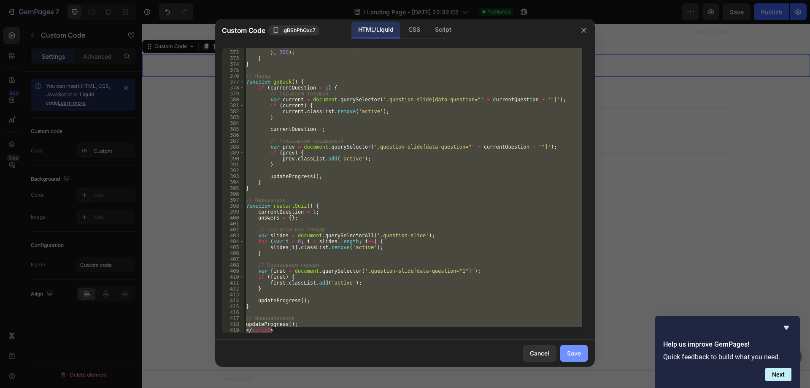
click at [567, 353] on button "Save" at bounding box center [574, 353] width 28 height 17
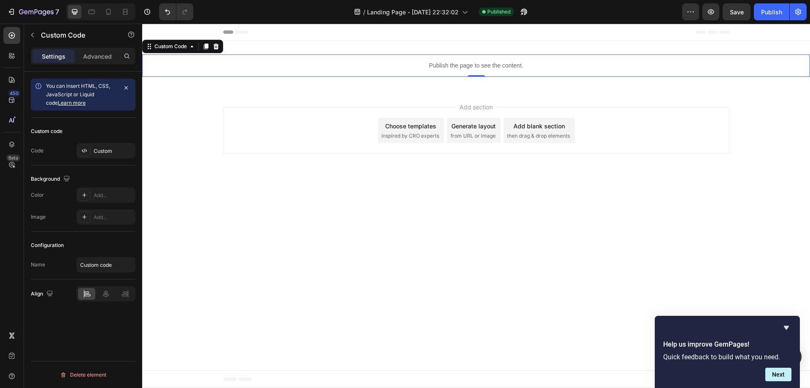
click at [721, 10] on div "Preview Save Publish" at bounding box center [744, 11] width 125 height 17
click at [712, 10] on icon "button" at bounding box center [711, 11] width 6 height 5
click at [106, 290] on icon at bounding box center [106, 294] width 8 height 8
click at [97, 58] on p "Advanced" at bounding box center [97, 56] width 29 height 9
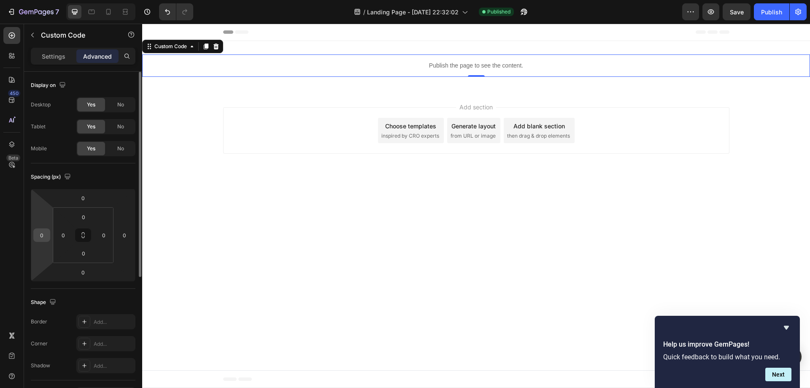
click at [46, 235] on input "0" at bounding box center [41, 235] width 13 height 13
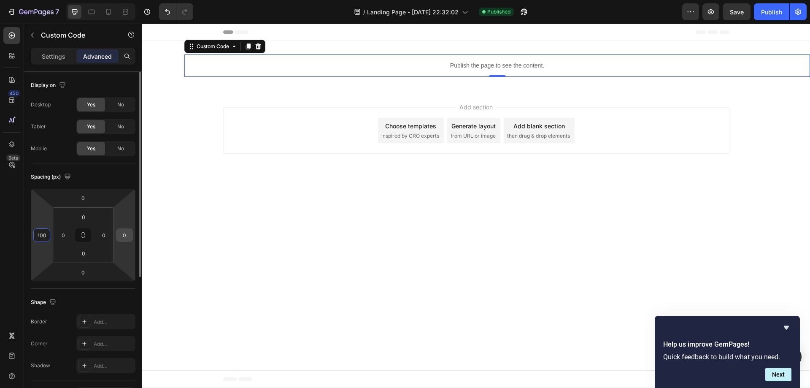
type input "100"
click at [122, 237] on input "0" at bounding box center [124, 235] width 13 height 13
paste input "10"
type input "100"
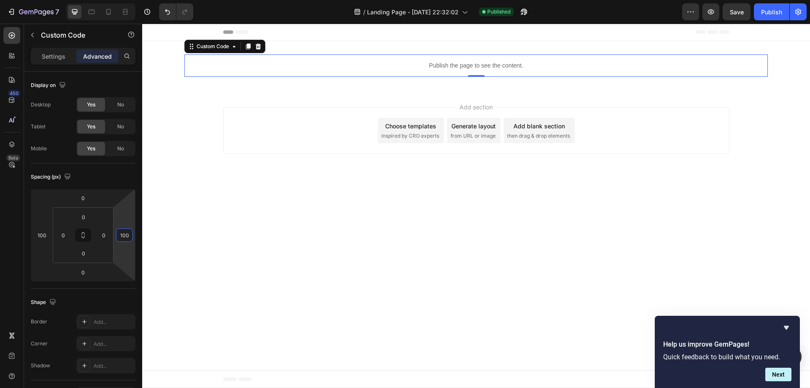
click at [403, 209] on body "Header Publish the page to see the content. Custom Code 0 Section 1 Root Start …" at bounding box center [476, 206] width 668 height 364
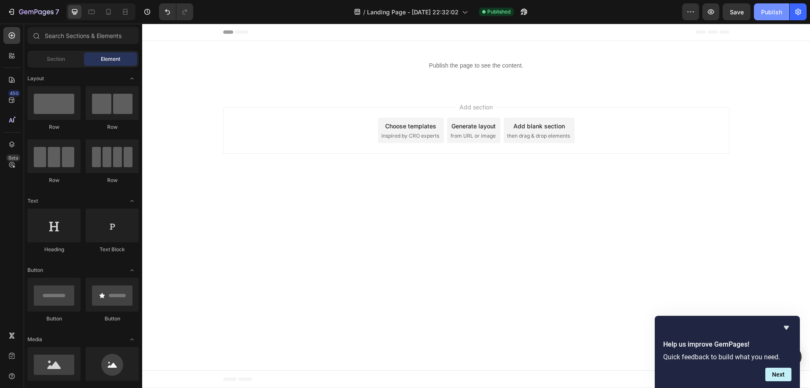
click at [782, 16] on div "Publish" at bounding box center [771, 12] width 21 height 9
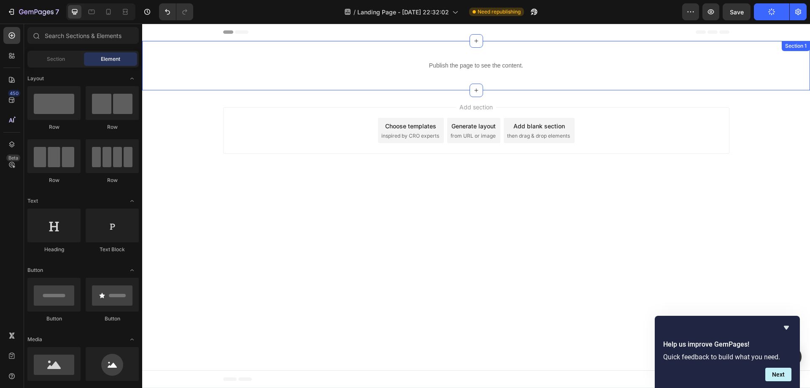
click at [337, 81] on div "Publish the page to see the content. Custom Code Section 1" at bounding box center [476, 65] width 668 height 49
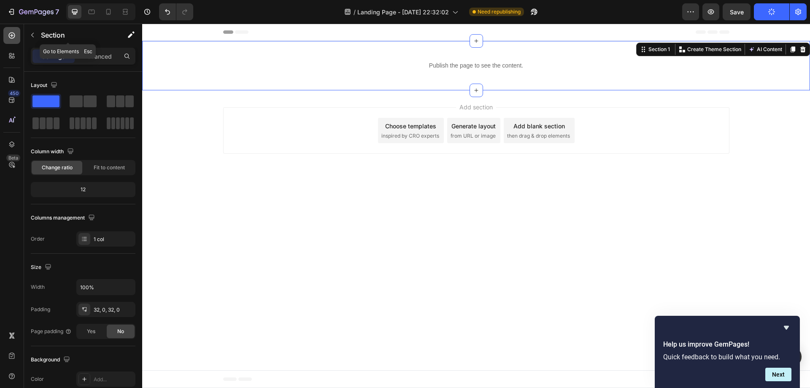
click at [16, 37] on div at bounding box center [11, 35] width 17 height 17
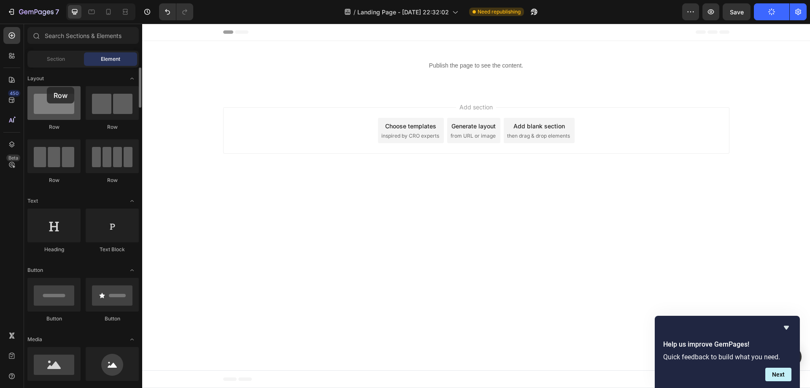
drag, startPoint x: 78, startPoint y: 103, endPoint x: 47, endPoint y: 90, distance: 33.2
click at [47, 90] on div at bounding box center [53, 103] width 53 height 34
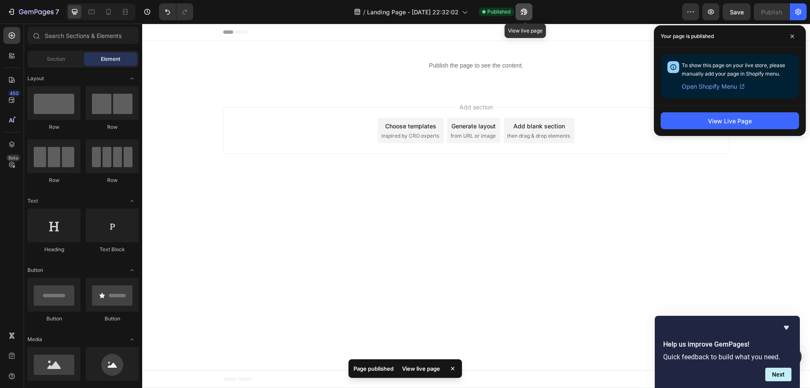
click at [527, 9] on icon "button" at bounding box center [524, 12] width 8 height 8
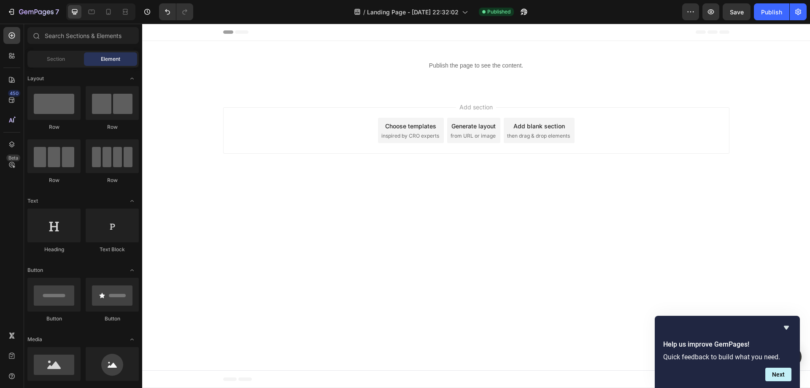
click at [501, 63] on p "Publish the page to see the content." at bounding box center [476, 65] width 584 height 9
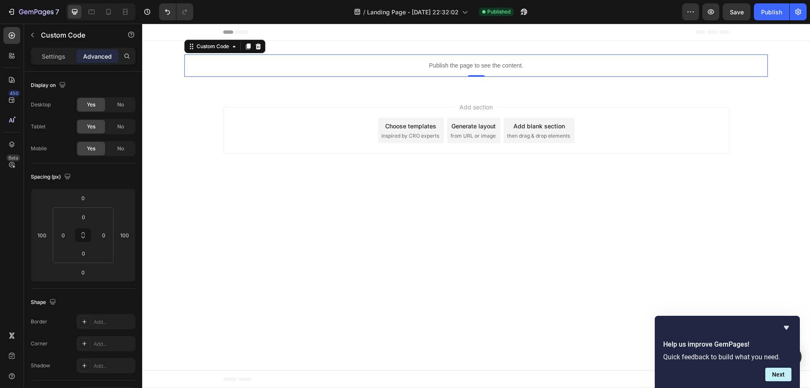
click at [501, 63] on p "Publish the page to see the content." at bounding box center [476, 65] width 584 height 9
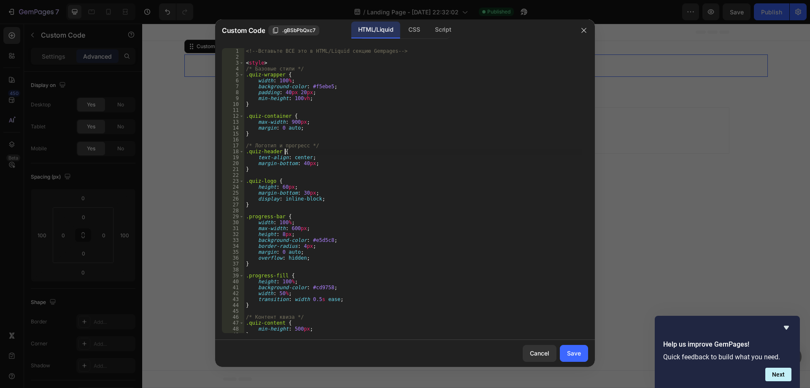
click at [376, 154] on div "<!-- Вставьте ВСЕ это в HTML/Liquid секцию Gempages --> < style > /* Базовые ст…" at bounding box center [413, 196] width 338 height 297
paste textarea
type textarea "</script>"
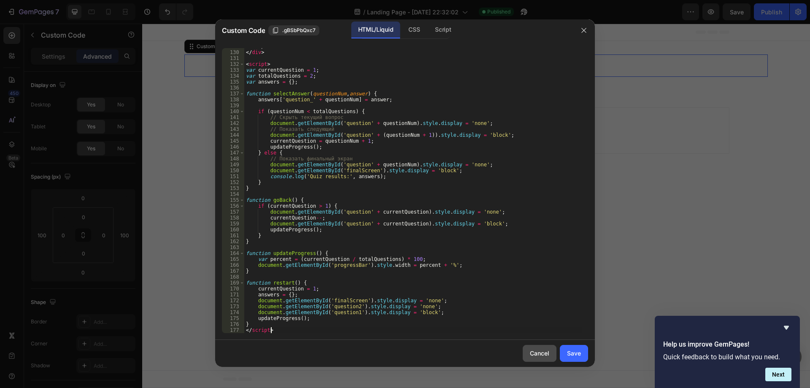
scroll to position [1086, 0]
click at [577, 351] on div "Save" at bounding box center [574, 353] width 14 height 9
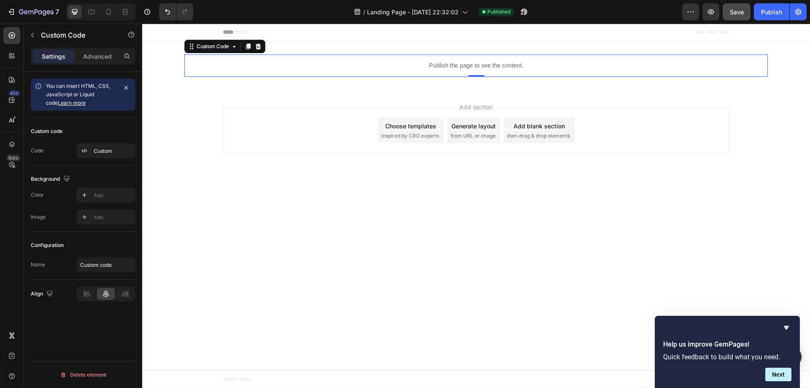
click at [737, 17] on button "Save" at bounding box center [737, 11] width 28 height 17
click at [737, 17] on button "button" at bounding box center [737, 11] width 28 height 17
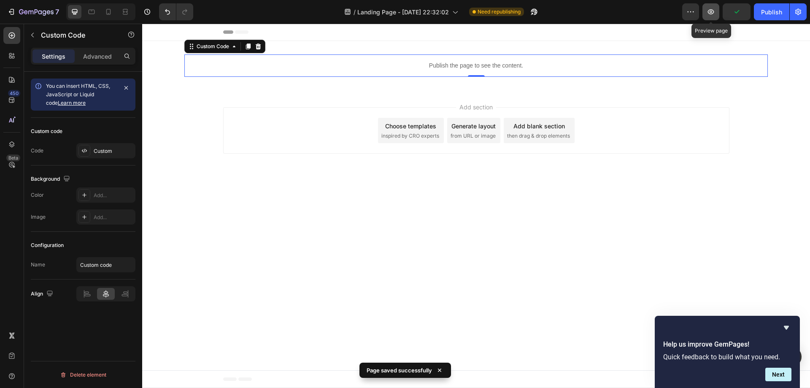
click at [713, 11] on icon "button" at bounding box center [711, 12] width 8 height 8
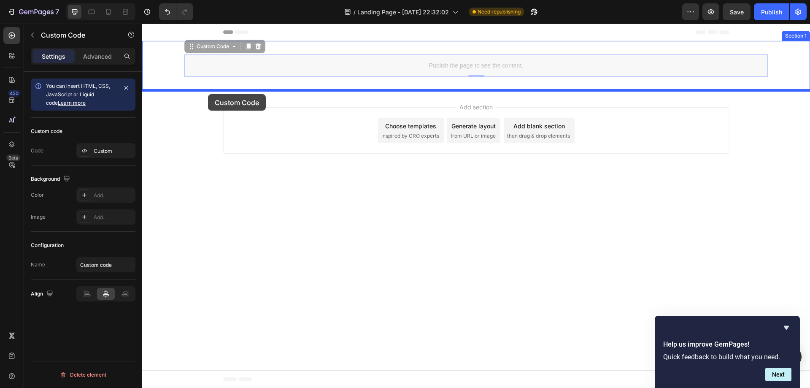
drag, startPoint x: 198, startPoint y: 68, endPoint x: 212, endPoint y: 92, distance: 27.1
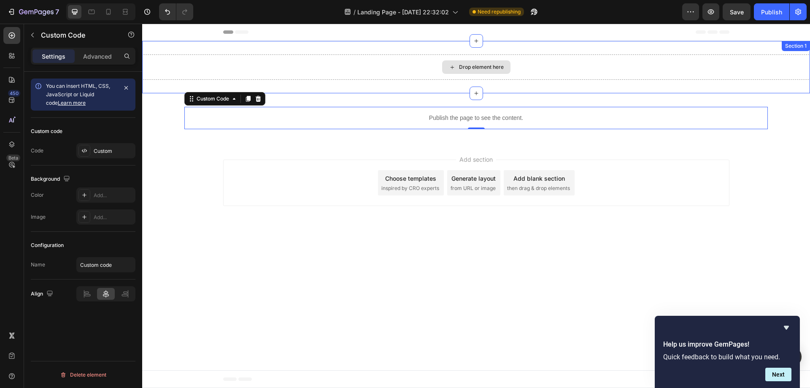
click at [256, 70] on div "Drop element here" at bounding box center [476, 66] width 668 height 25
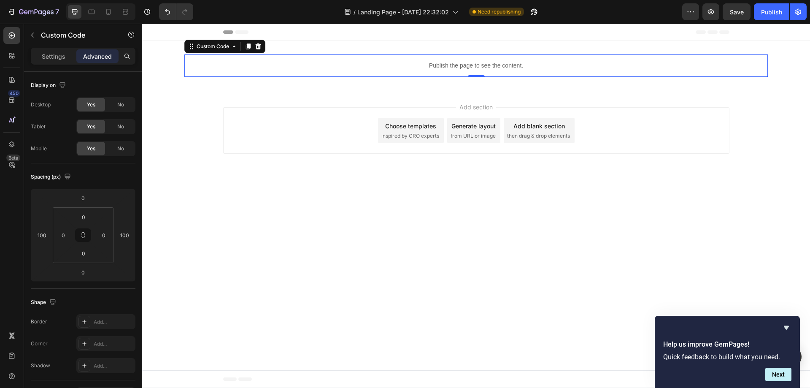
click at [406, 62] on p "Publish the page to see the content." at bounding box center [476, 65] width 584 height 9
click at [43, 236] on input "100" at bounding box center [41, 235] width 13 height 13
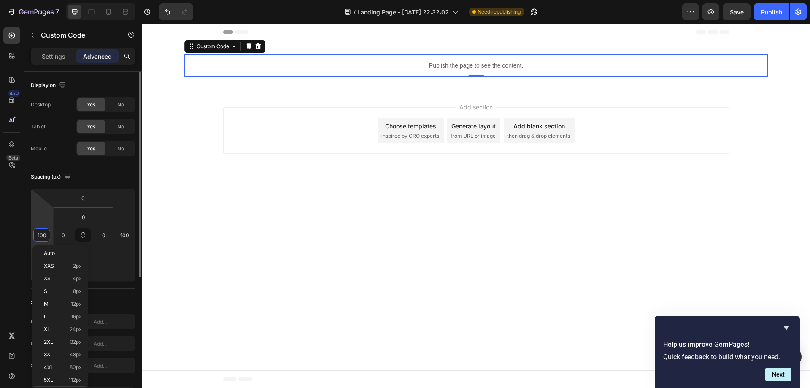
click at [43, 236] on input "100" at bounding box center [41, 235] width 13 height 13
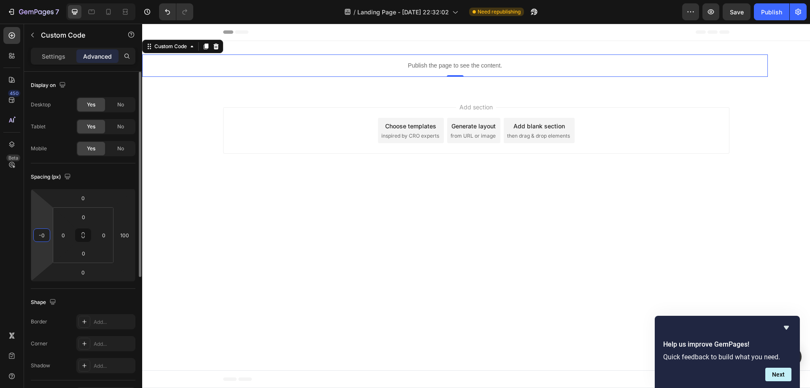
type input "0"
click at [49, 236] on div "0" at bounding box center [41, 235] width 17 height 14
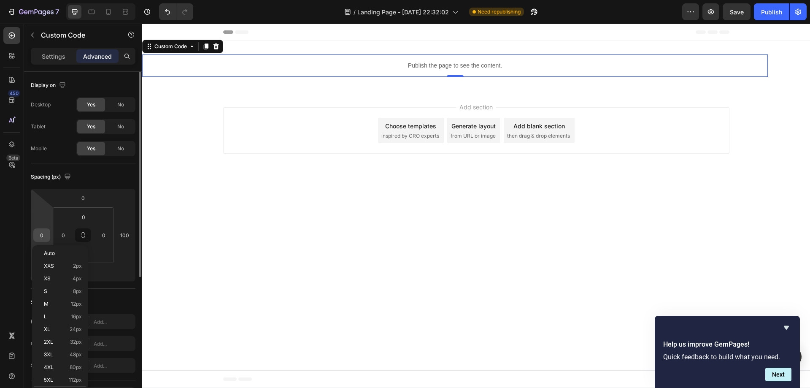
click at [43, 235] on input "0" at bounding box center [41, 235] width 13 height 13
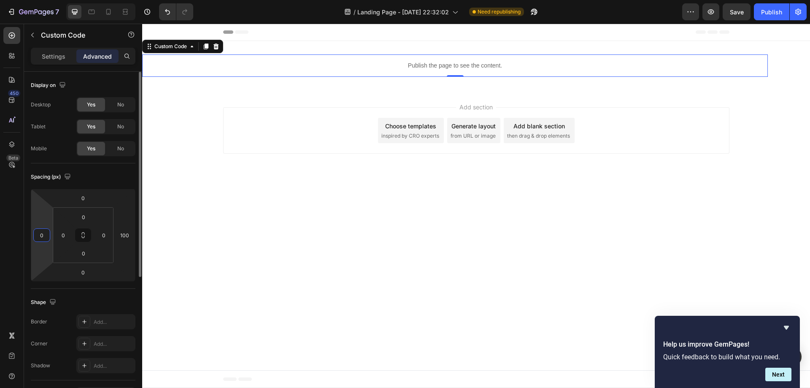
click at [43, 235] on input "0" at bounding box center [41, 235] width 13 height 13
click at [120, 232] on input "100" at bounding box center [124, 235] width 13 height 13
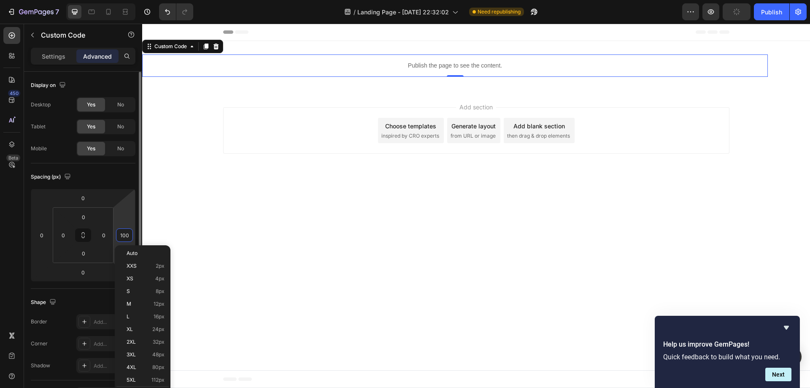
type input "0"
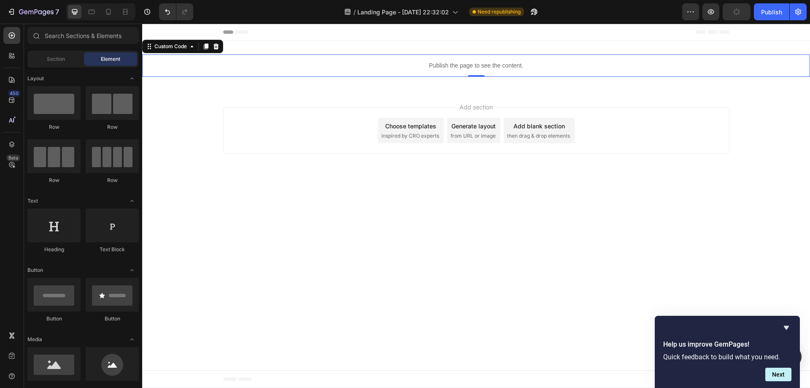
click at [226, 250] on body "Header Publish the page to see the content. Custom Code 0 Section 1 Root Start …" at bounding box center [476, 206] width 668 height 364
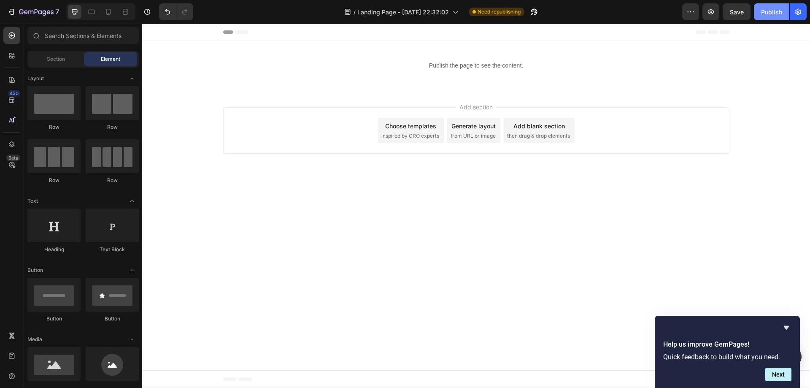
click at [774, 10] on div "Publish" at bounding box center [771, 12] width 21 height 9
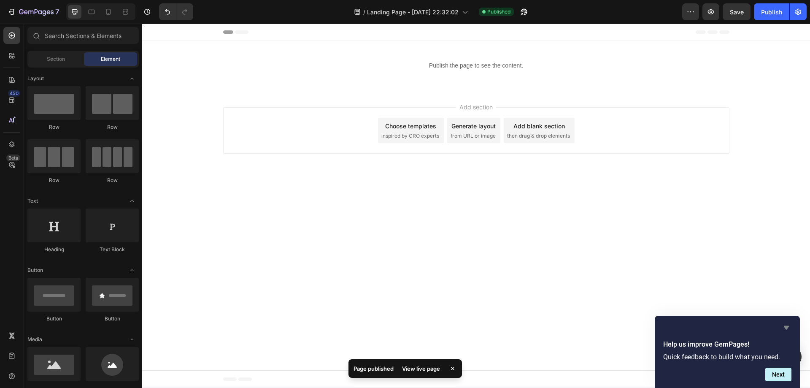
click at [785, 325] on icon "Hide survey" at bounding box center [787, 327] width 10 height 10
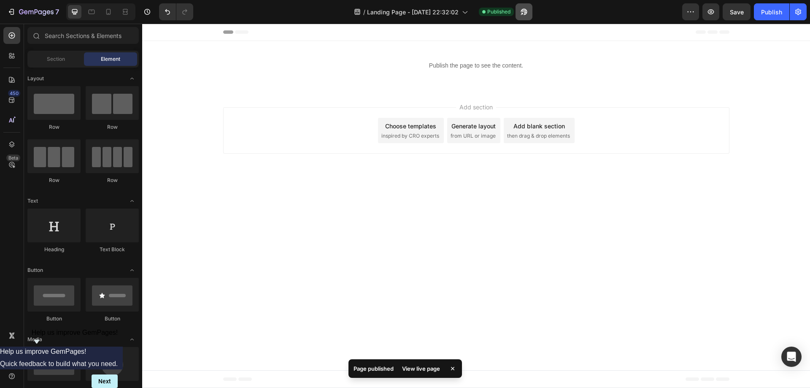
click at [526, 10] on icon "button" at bounding box center [524, 12] width 8 height 8
drag, startPoint x: 517, startPoint y: 15, endPoint x: 521, endPoint y: 14, distance: 4.3
click at [517, 15] on div at bounding box center [523, 11] width 19 height 17
click at [528, 14] on icon "button" at bounding box center [524, 12] width 8 height 8
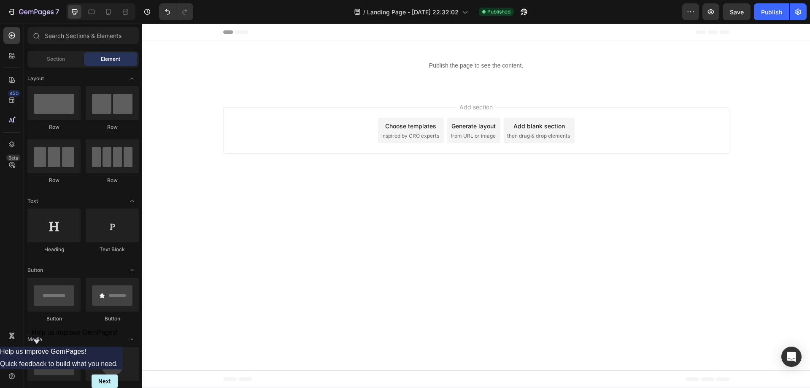
click at [426, 35] on div "Header" at bounding box center [476, 32] width 506 height 17
click at [425, 35] on div "Header" at bounding box center [476, 32] width 506 height 17
click at [162, 35] on span "Header" at bounding box center [167, 32] width 19 height 8
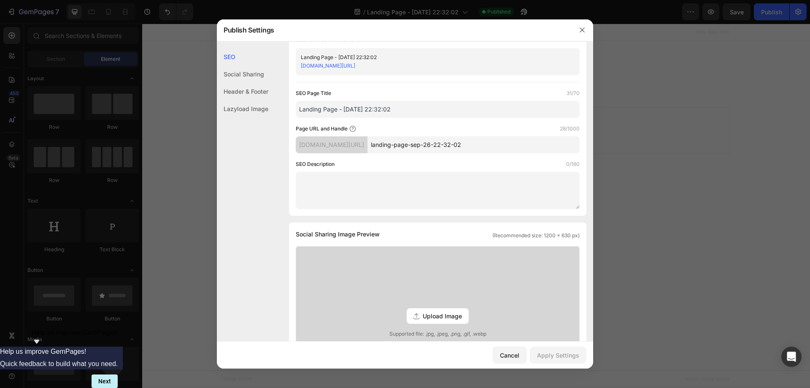
scroll to position [0, 0]
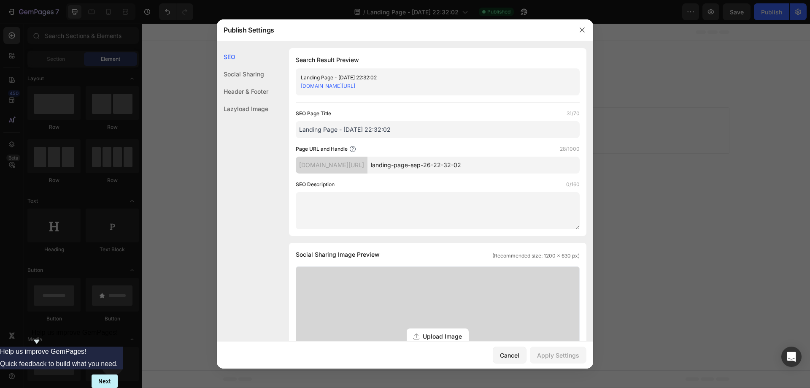
click at [249, 76] on div "Social Sharing" at bounding box center [242, 73] width 51 height 17
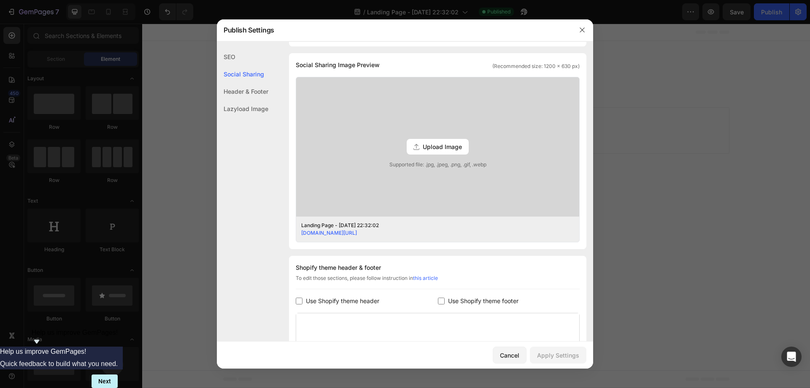
scroll to position [193, 0]
drag, startPoint x: 197, startPoint y: 99, endPoint x: 149, endPoint y: 70, distance: 55.3
click at [197, 99] on div at bounding box center [405, 194] width 810 height 388
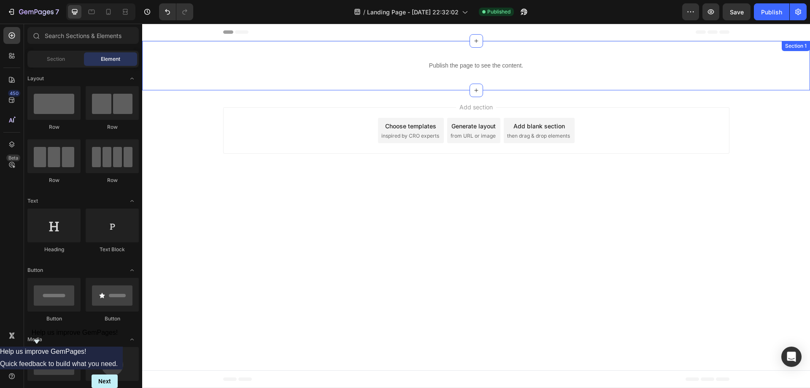
click at [424, 65] on p "Publish the page to see the content." at bounding box center [476, 65] width 668 height 9
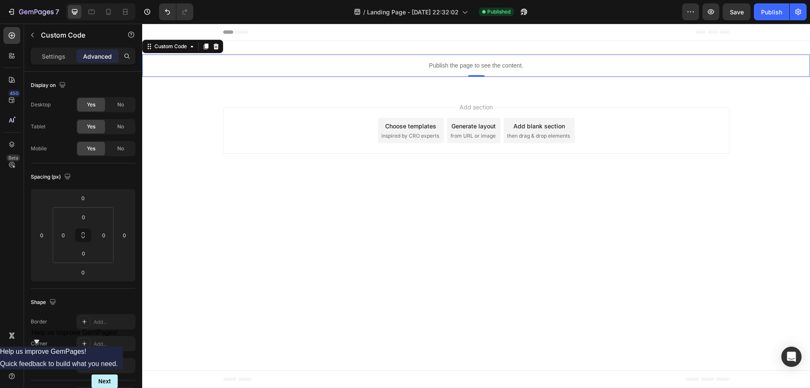
click at [424, 65] on p "Publish the page to see the content." at bounding box center [476, 65] width 668 height 9
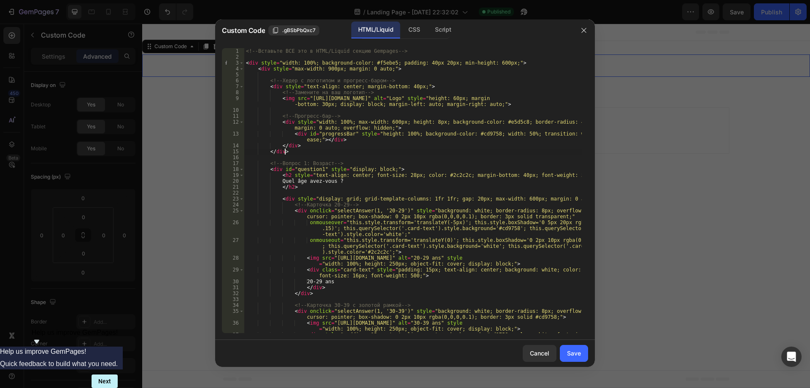
click at [376, 153] on div "<!-- Вставьте ВСЕ это в HTML/Liquid секцию Gempages --> < div style = "width: 1…" at bounding box center [413, 199] width 338 height 303
paste textarea
type textarea "</script>"
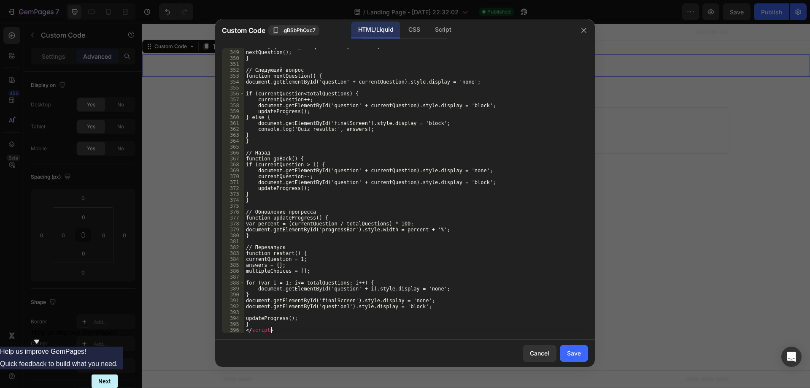
scroll to position [2504, 0]
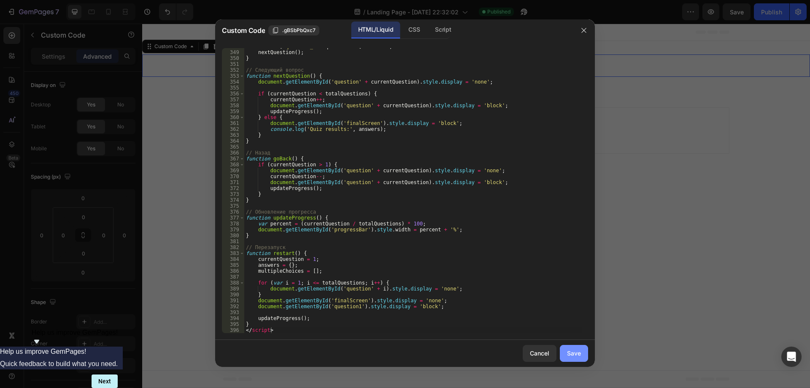
click at [571, 347] on button "Save" at bounding box center [574, 353] width 28 height 17
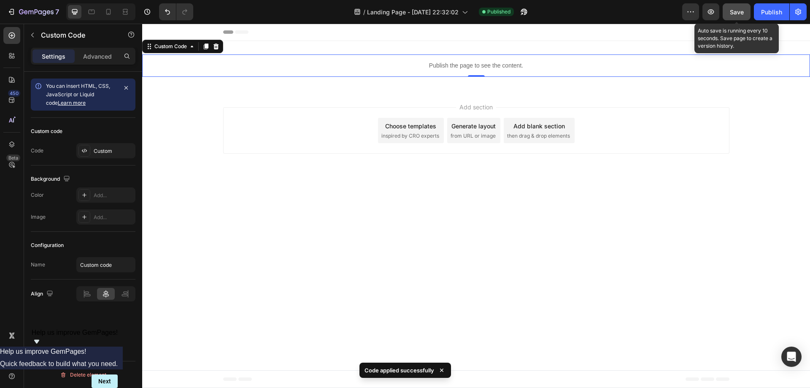
click at [742, 14] on span "Save" at bounding box center [737, 11] width 14 height 7
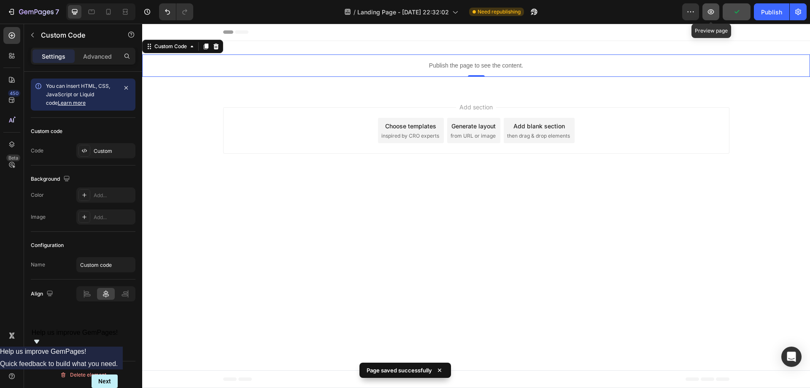
click at [706, 11] on button "button" at bounding box center [711, 11] width 17 height 17
click at [709, 14] on icon "button" at bounding box center [711, 12] width 8 height 8
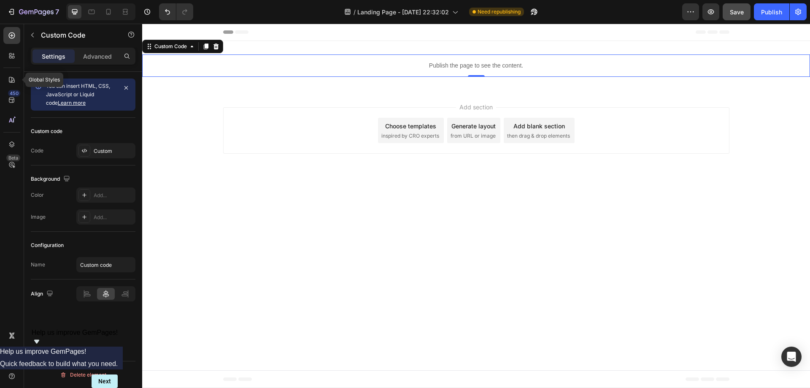
click at [13, 69] on div "Global Styles 450 Beta" at bounding box center [11, 177] width 17 height 300
click at [8, 85] on div at bounding box center [11, 79] width 17 height 17
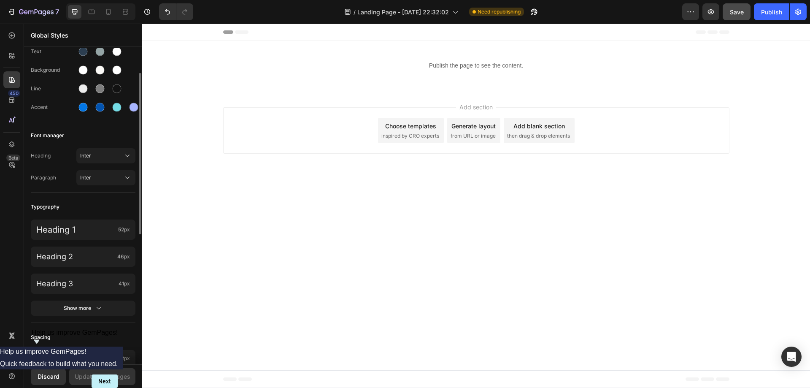
scroll to position [0, 0]
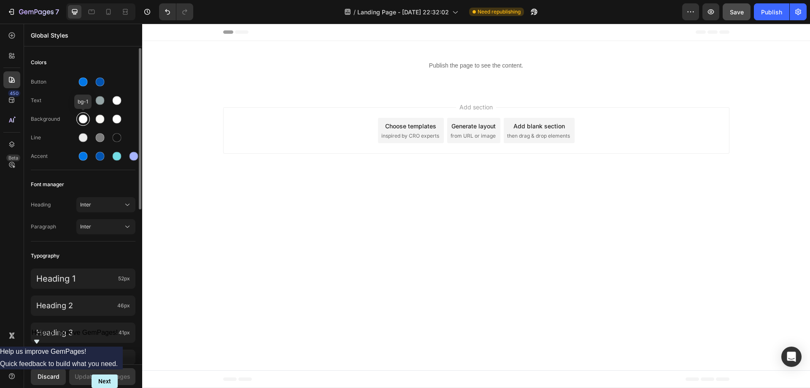
click at [88, 118] on div at bounding box center [83, 119] width 14 height 14
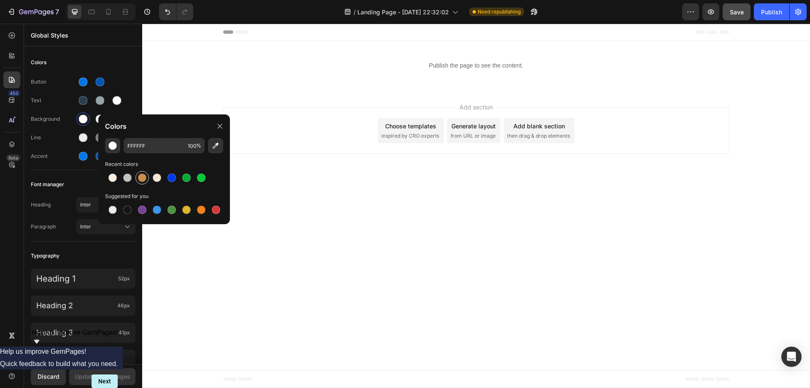
click at [141, 179] on div at bounding box center [142, 177] width 8 height 8
type input "C98E4A"
drag, startPoint x: 89, startPoint y: 125, endPoint x: 91, endPoint y: 121, distance: 5.1
click at [89, 125] on div at bounding box center [83, 118] width 15 height 15
click at [94, 119] on div at bounding box center [100, 119] width 14 height 14
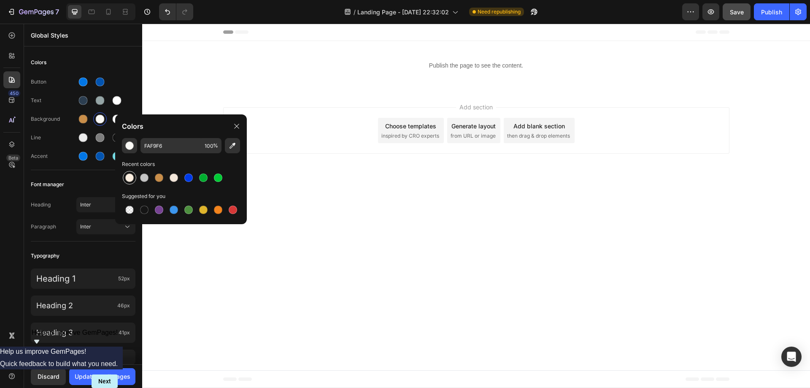
click at [126, 175] on div at bounding box center [129, 177] width 8 height 8
type input "FBEEE0"
click at [118, 111] on div at bounding box center [116, 118] width 15 height 15
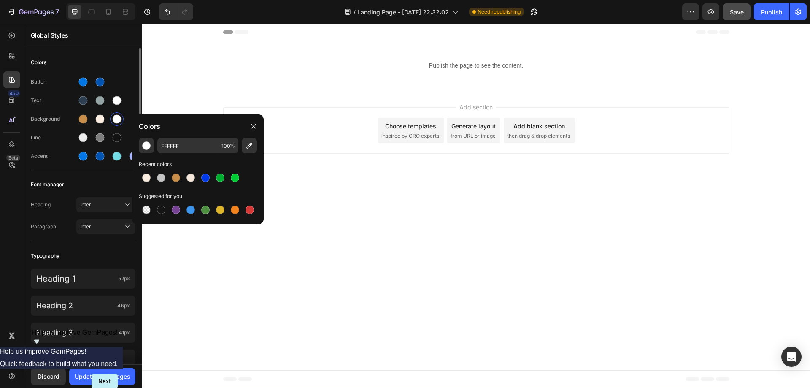
click at [96, 66] on div "Colors" at bounding box center [83, 62] width 105 height 15
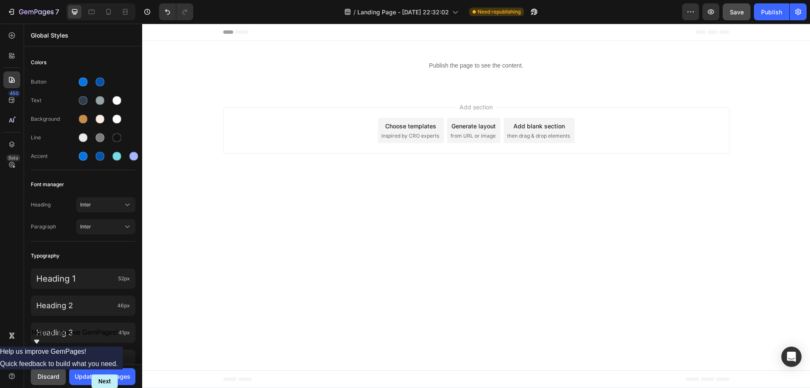
click at [45, 379] on div "Discard" at bounding box center [49, 376] width 22 height 9
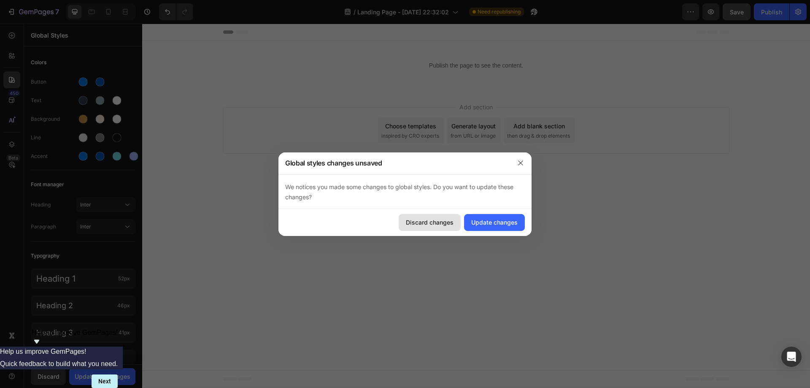
click at [445, 225] on div "Discard changes" at bounding box center [430, 222] width 48 height 9
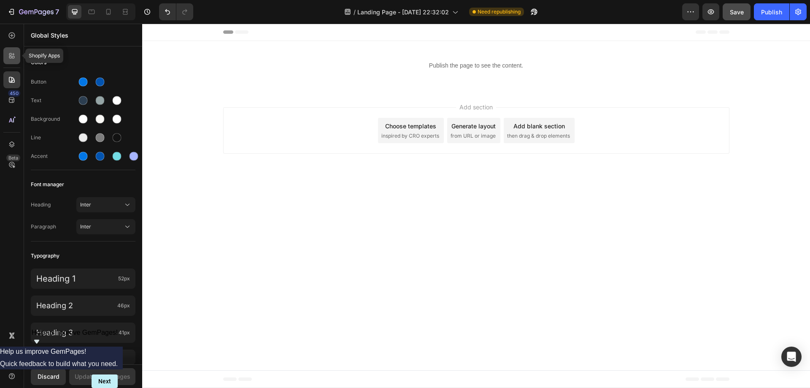
click at [14, 53] on icon at bounding box center [12, 55] width 8 height 8
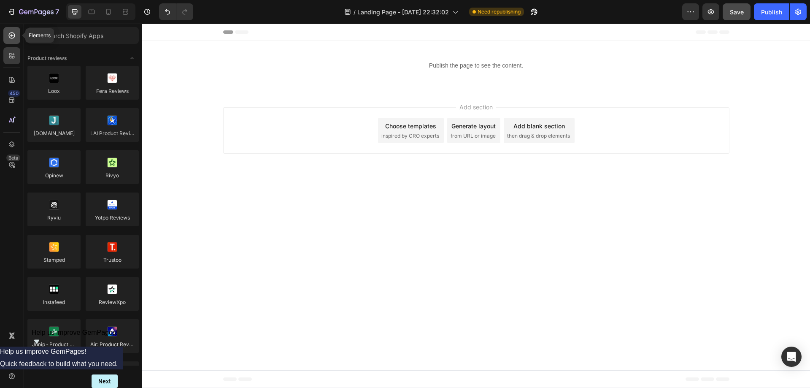
click at [14, 38] on icon at bounding box center [12, 35] width 8 height 8
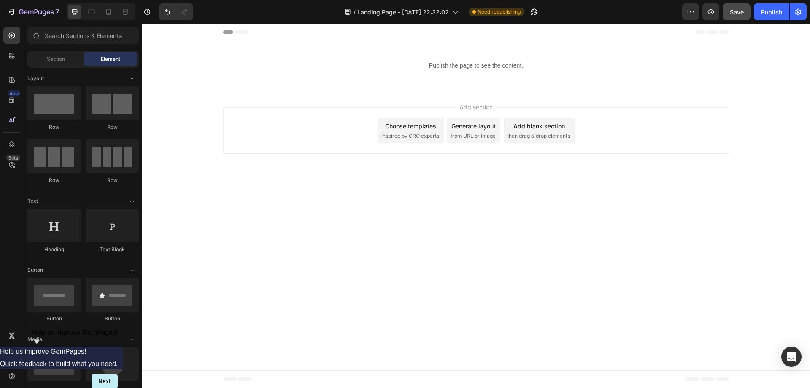
click at [338, 172] on div "Add section Choose templates inspired by CRO experts Generate layout from URL o…" at bounding box center [476, 132] width 668 height 84
click at [11, 54] on icon at bounding box center [12, 55] width 8 height 8
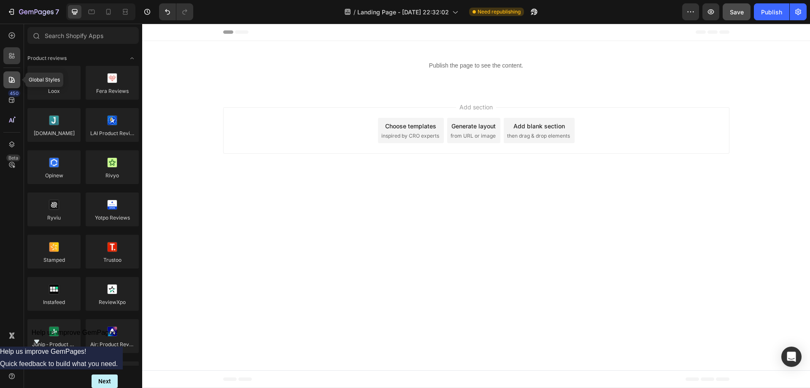
click at [13, 84] on icon at bounding box center [12, 80] width 8 height 8
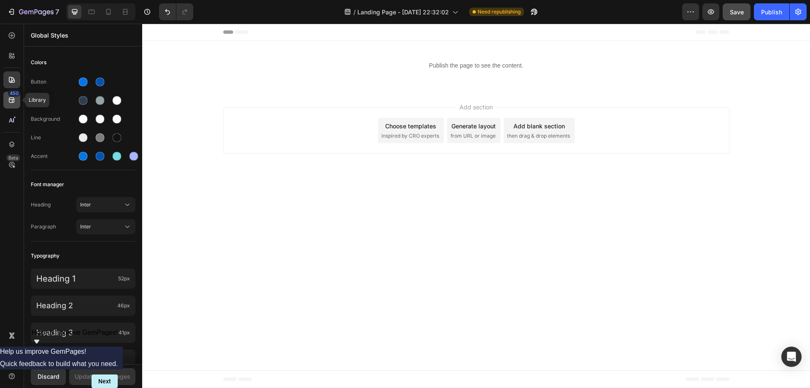
click at [10, 105] on div "450" at bounding box center [11, 100] width 17 height 17
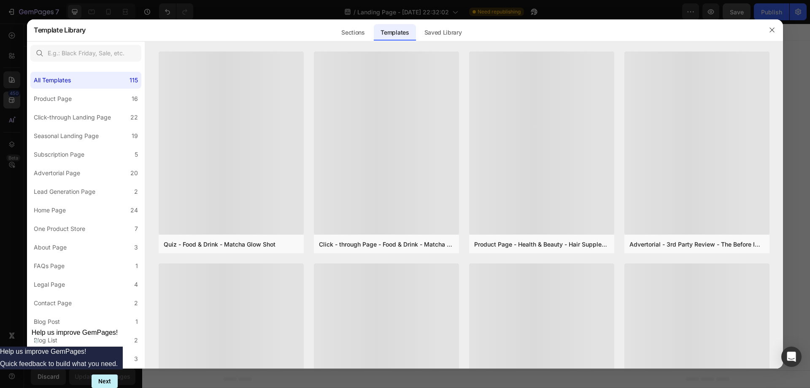
click at [10, 105] on div at bounding box center [405, 194] width 810 height 388
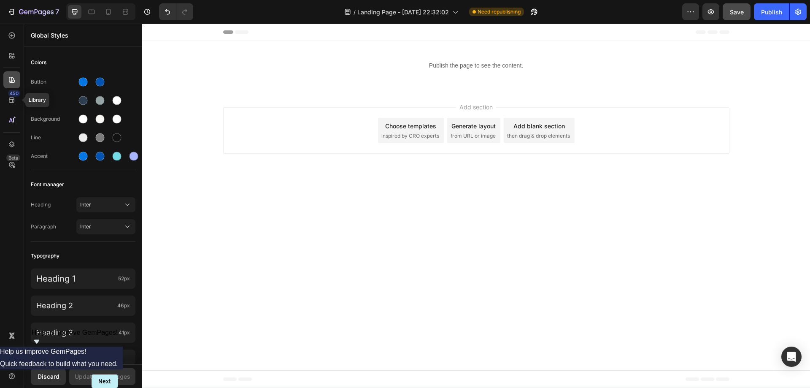
click at [13, 85] on div at bounding box center [11, 79] width 17 height 17
click at [12, 98] on icon at bounding box center [11, 99] width 5 height 5
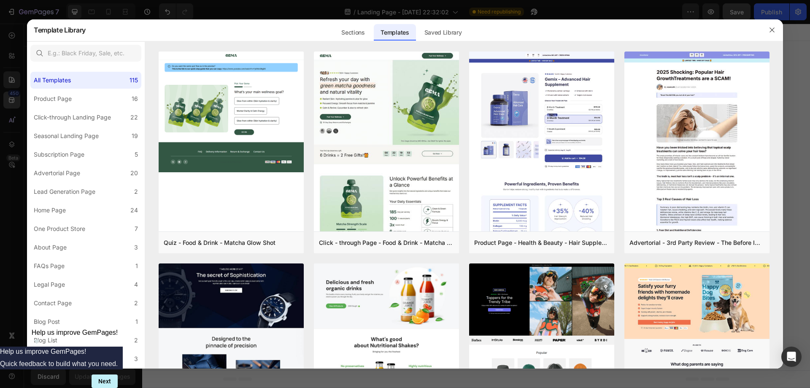
click at [12, 98] on div at bounding box center [405, 194] width 810 height 388
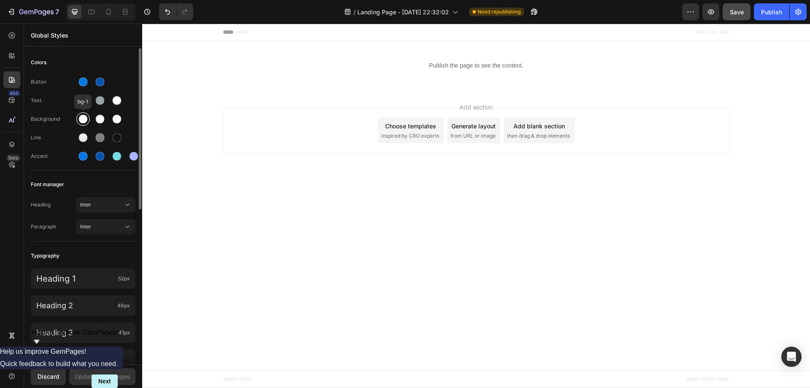
click at [84, 116] on div at bounding box center [83, 119] width 9 height 9
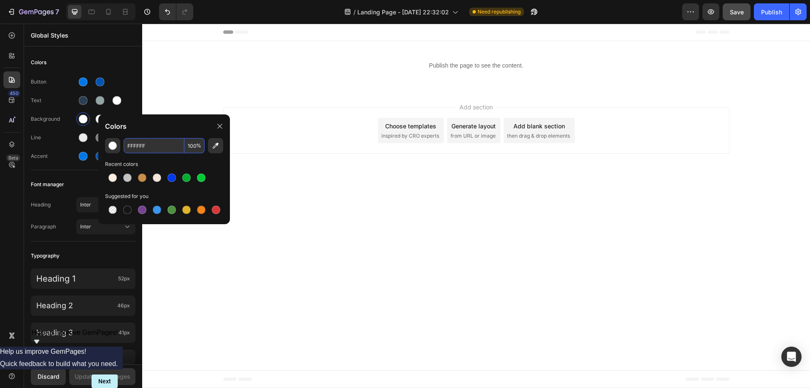
click at [134, 146] on input "FFFFFF" at bounding box center [154, 145] width 61 height 15
paste input "#f5ebe5"
click at [157, 127] on div "Colors" at bounding box center [164, 126] width 132 height 24
click at [158, 148] on input "FFFFFF" at bounding box center [154, 145] width 61 height 15
paste input "#f5ebe5"
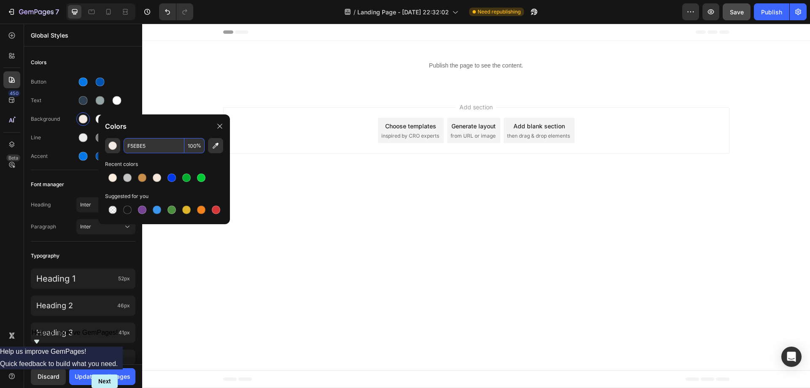
type input "F5EBE5"
click at [150, 160] on div "Recent colors" at bounding box center [164, 164] width 118 height 8
click at [56, 132] on div "Line line-1" at bounding box center [83, 138] width 105 height 14
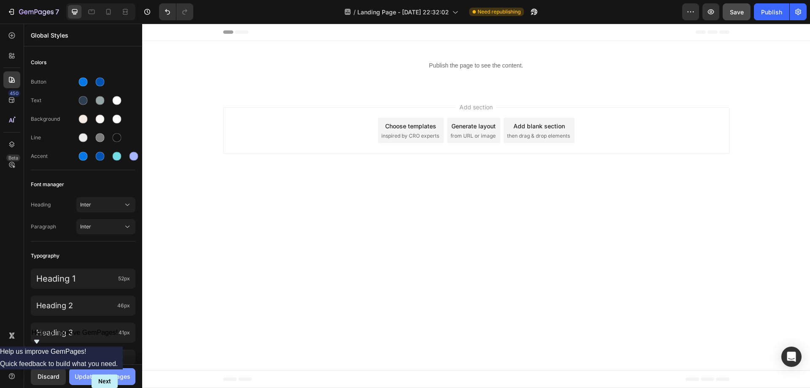
click at [108, 371] on button "Update to all pages" at bounding box center [102, 376] width 66 height 17
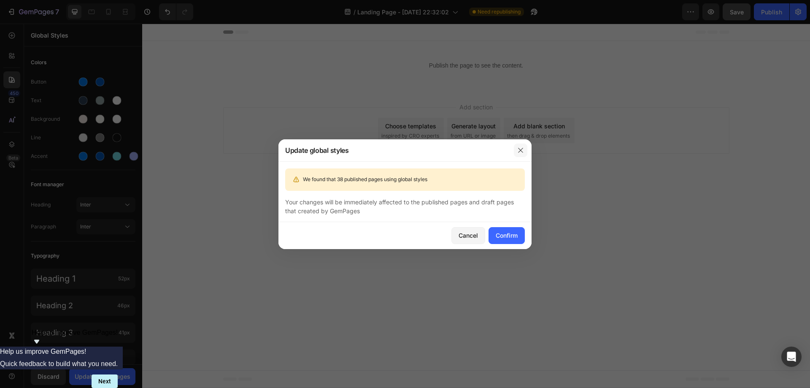
click at [521, 148] on icon "button" at bounding box center [520, 150] width 7 height 7
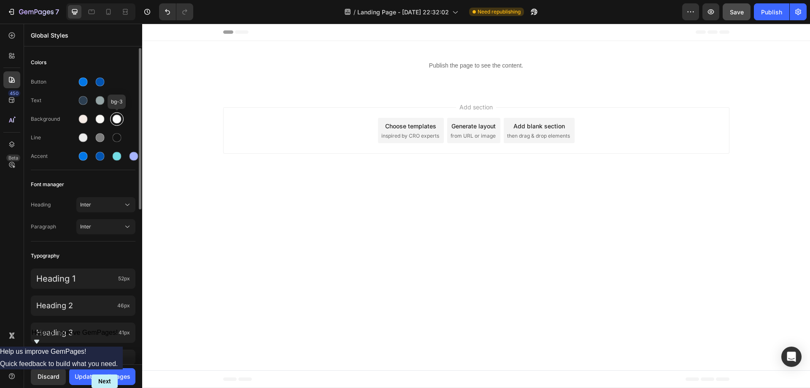
click at [113, 119] on div at bounding box center [117, 119] width 9 height 9
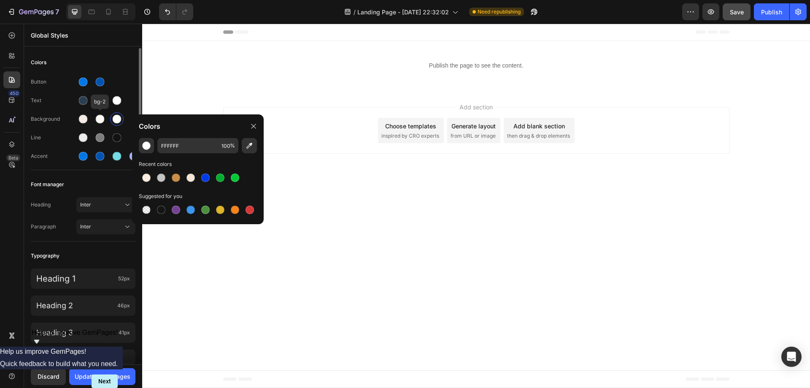
click at [91, 116] on div "bg-2" at bounding box center [100, 119] width 49 height 14
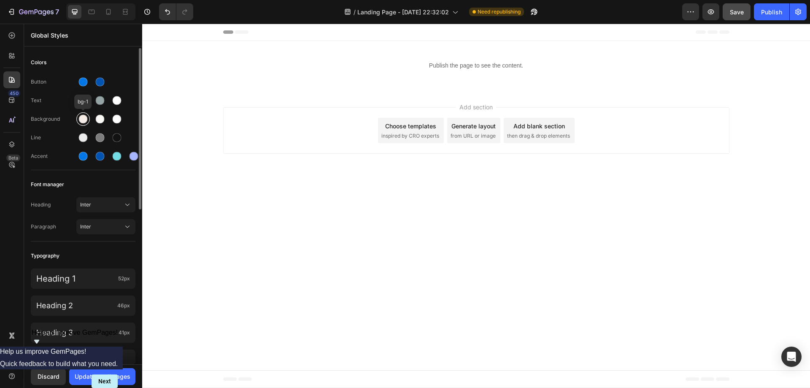
click at [89, 116] on div at bounding box center [83, 119] width 14 height 14
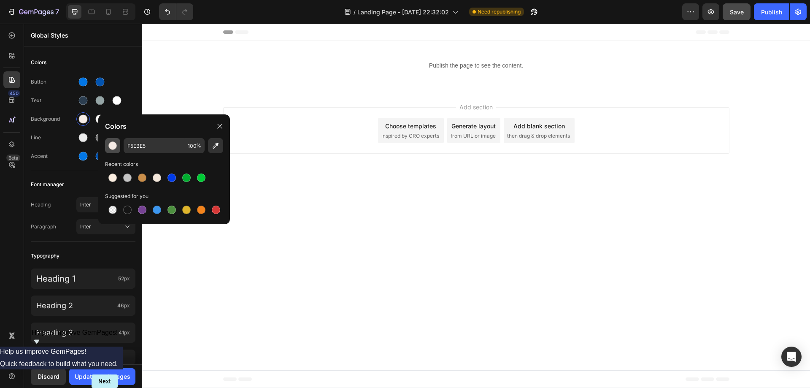
click at [114, 149] on div "button" at bounding box center [112, 145] width 8 height 8
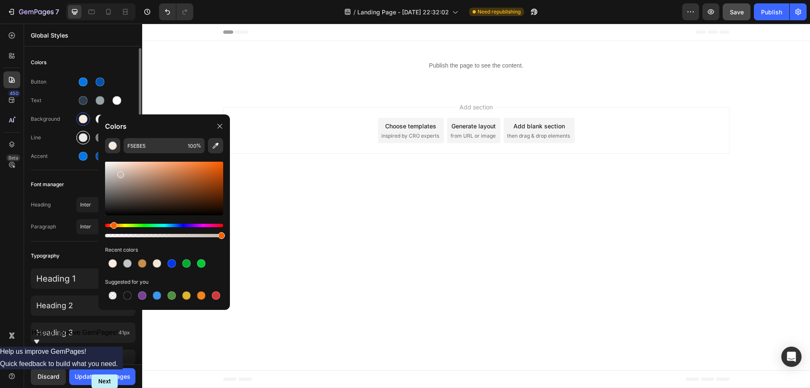
drag, startPoint x: 149, startPoint y: 204, endPoint x: 88, endPoint y: 142, distance: 87.1
click at [88, 0] on div "7 Version history / Landing Page - Sep 26, 22:32:02 Need republishing Preview S…" at bounding box center [405, 0] width 810 height 0
type input "FFFFFF"
click at [132, 105] on div "Text" at bounding box center [83, 101] width 105 height 14
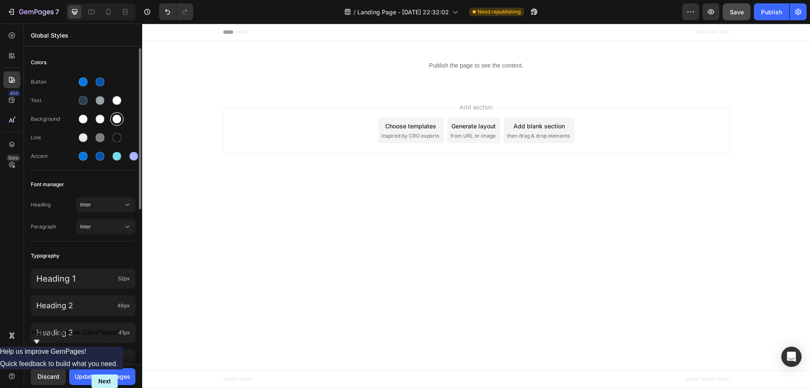
click at [119, 115] on div at bounding box center [117, 119] width 14 height 14
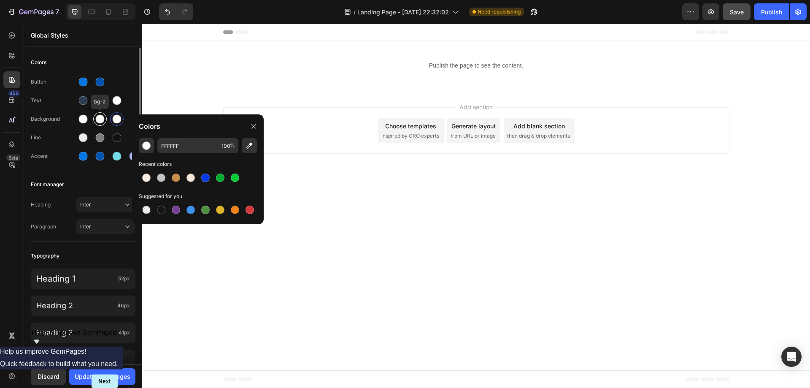
click at [98, 124] on div at bounding box center [100, 119] width 10 height 10
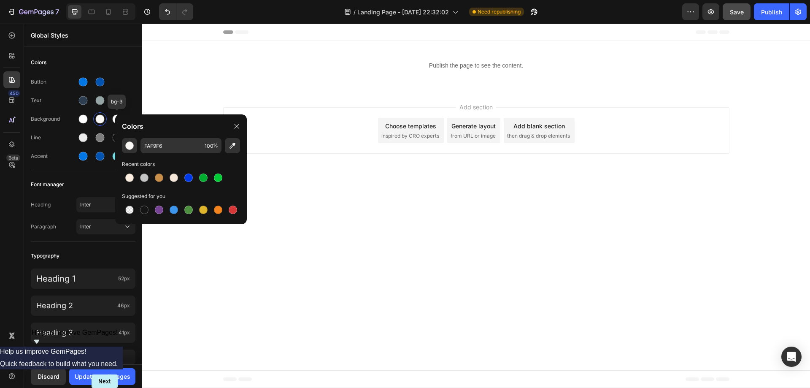
click at [116, 114] on div "Colors" at bounding box center [181, 126] width 132 height 24
click at [114, 115] on div at bounding box center [117, 119] width 9 height 9
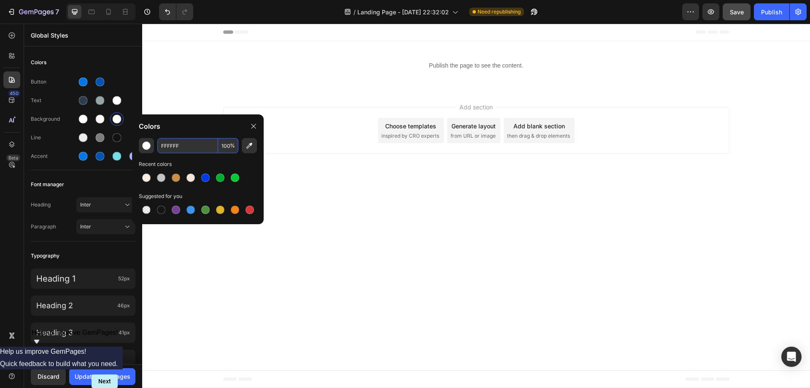
click at [173, 144] on input "FFFFFF" at bounding box center [187, 145] width 61 height 15
paste input "#f5ebe5"
click at [193, 157] on div "F5EBE5 100 % Recent colors Suggested for you" at bounding box center [198, 177] width 132 height 79
click at [208, 178] on div at bounding box center [205, 177] width 8 height 8
click at [177, 145] on input "003AE8" at bounding box center [187, 145] width 61 height 15
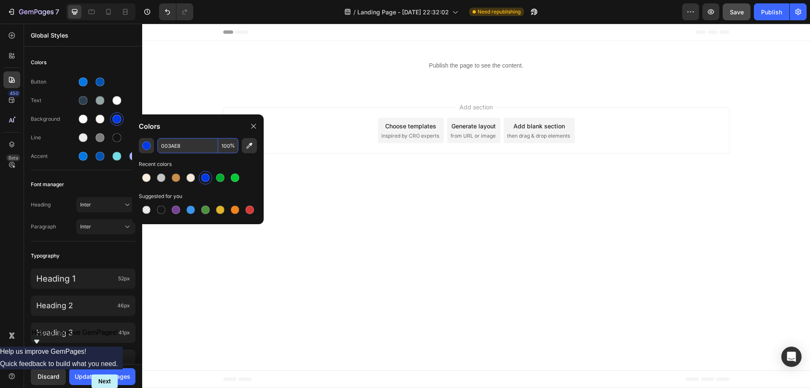
paste input "#f5ebe5"
type input "F5EBE5"
click at [184, 129] on div "Colors" at bounding box center [198, 126] width 132 height 24
click at [98, 374] on div "Update to all pages" at bounding box center [103, 376] width 56 height 9
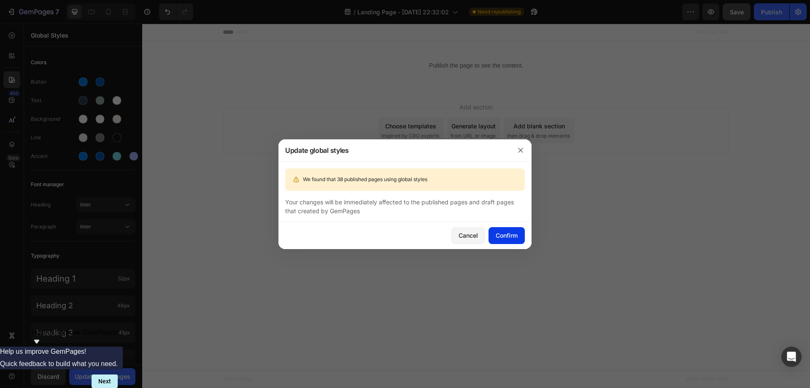
click at [510, 232] on div "Confirm" at bounding box center [507, 235] width 22 height 9
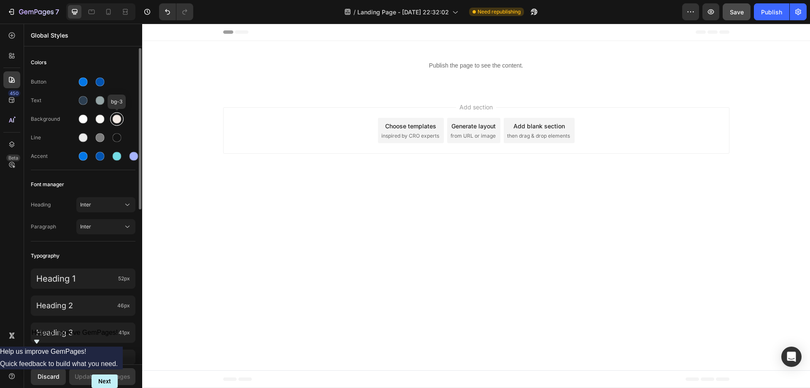
click at [117, 122] on div at bounding box center [117, 119] width 9 height 9
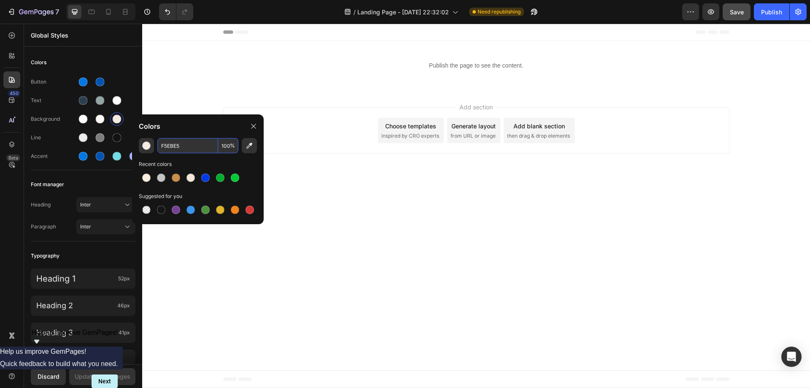
click at [187, 143] on input "F5EBE5" at bounding box center [187, 145] width 61 height 15
click at [114, 120] on div at bounding box center [117, 119] width 9 height 9
click at [295, 242] on body "Header Publish the page to see the content. Custom Code Section 1 Root Start wi…" at bounding box center [476, 206] width 668 height 364
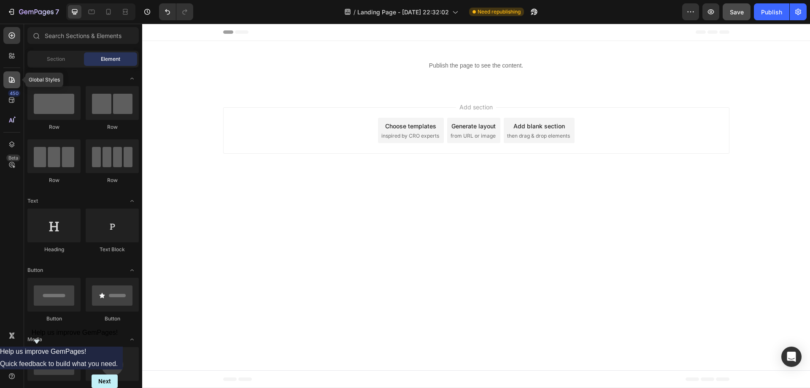
click at [16, 81] on icon at bounding box center [12, 80] width 8 height 8
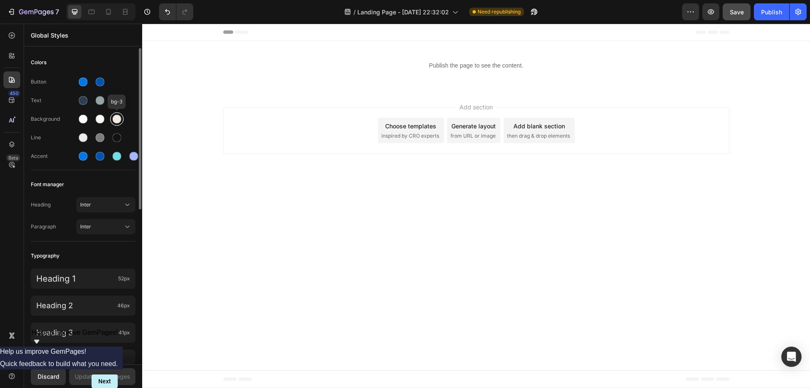
click at [120, 121] on div at bounding box center [117, 119] width 9 height 9
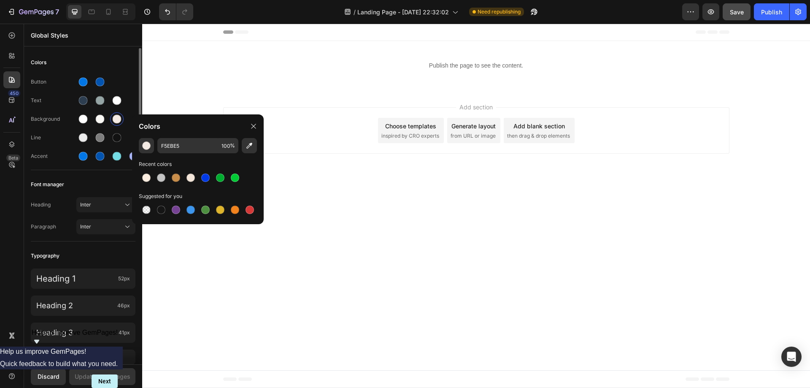
click at [78, 184] on div "Font manager" at bounding box center [83, 184] width 105 height 15
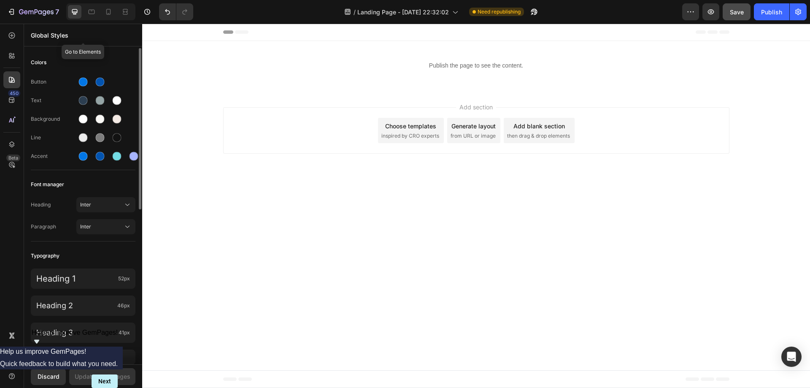
drag, startPoint x: 59, startPoint y: 37, endPoint x: 272, endPoint y: 20, distance: 213.4
click at [61, 36] on p "Global Styles" at bounding box center [83, 35] width 105 height 9
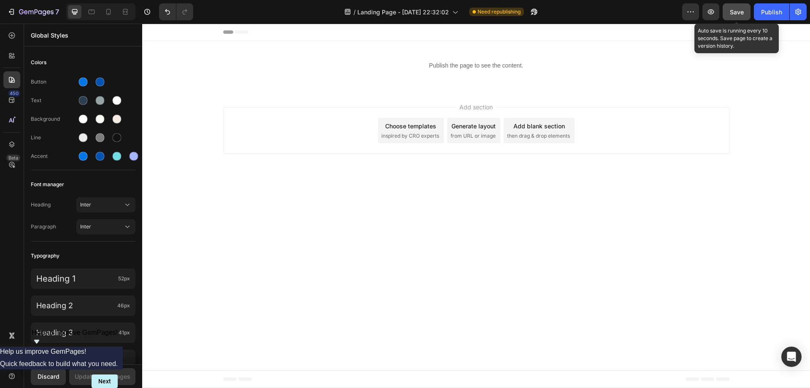
click at [744, 9] on span "Save" at bounding box center [737, 11] width 14 height 7
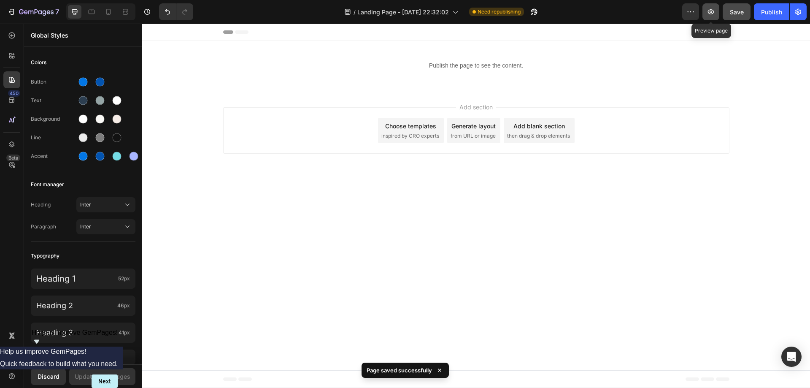
click at [703, 14] on button "button" at bounding box center [711, 11] width 17 height 17
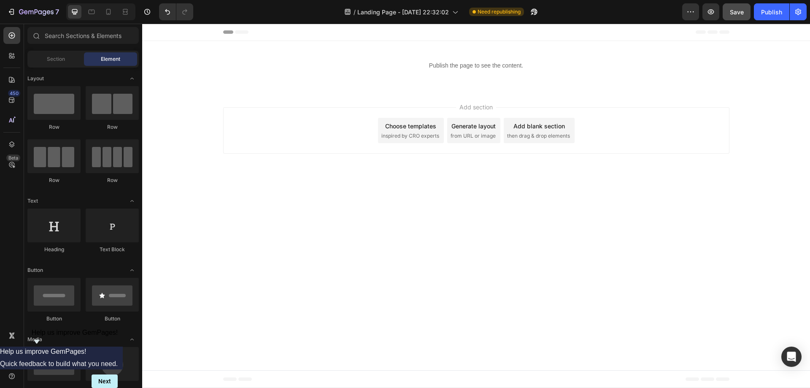
click at [298, 30] on div "Header" at bounding box center [476, 32] width 506 height 17
click at [168, 33] on span "Header" at bounding box center [167, 32] width 19 height 8
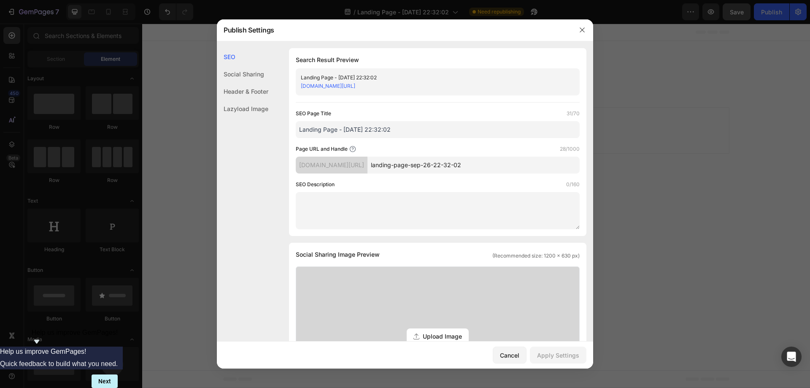
click at [250, 69] on div "Social Sharing" at bounding box center [242, 73] width 51 height 17
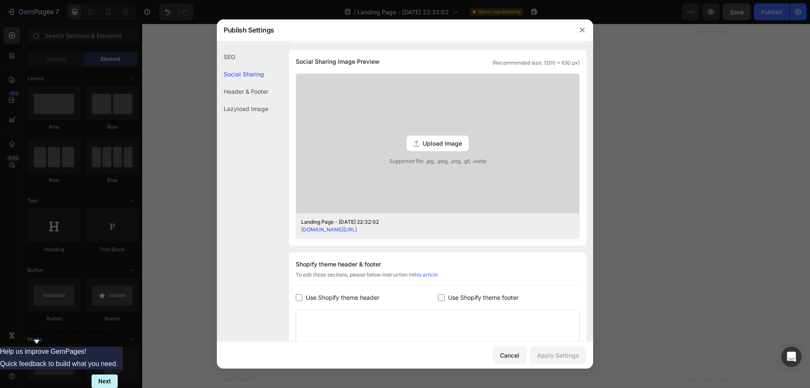
click at [247, 87] on div "Header & Footer" at bounding box center [242, 91] width 51 height 17
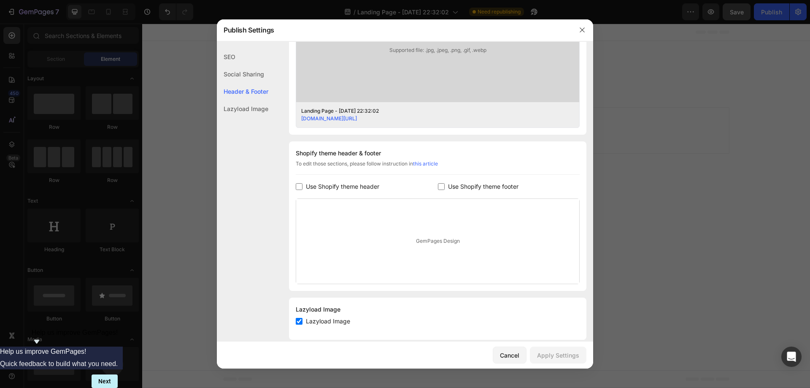
scroll to position [316, 0]
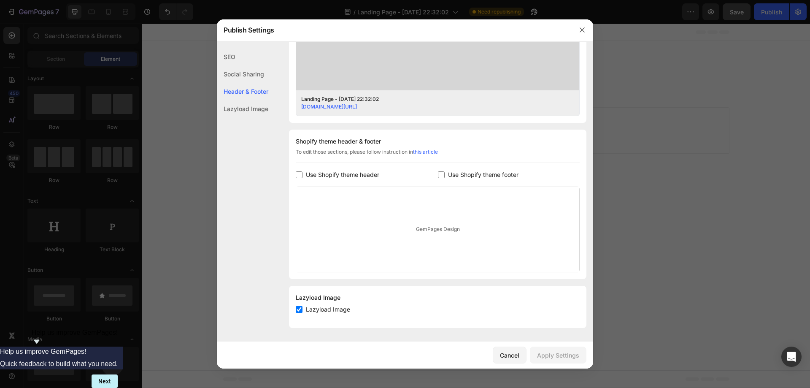
click at [249, 111] on div "Lazyload Image" at bounding box center [242, 108] width 51 height 17
click at [245, 47] on div "SEO Search Result Preview Landing Page - Sep 26, 22:32:02 e55df4.myshopify.com/…" at bounding box center [405, 33] width 376 height 602
click at [233, 57] on div "SEO" at bounding box center [242, 56] width 51 height 17
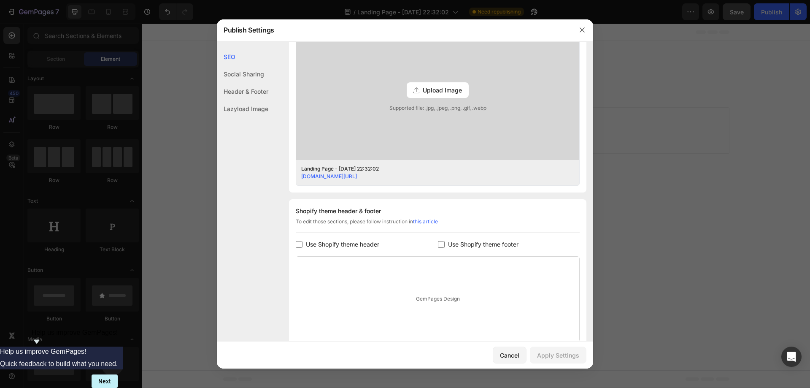
scroll to position [19, 0]
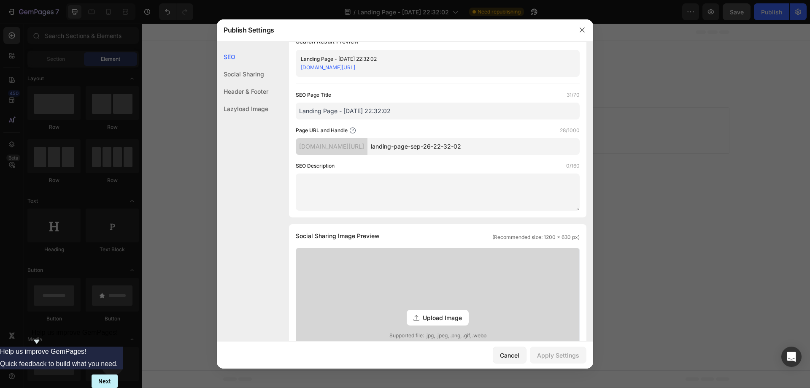
click at [199, 73] on div at bounding box center [405, 194] width 810 height 388
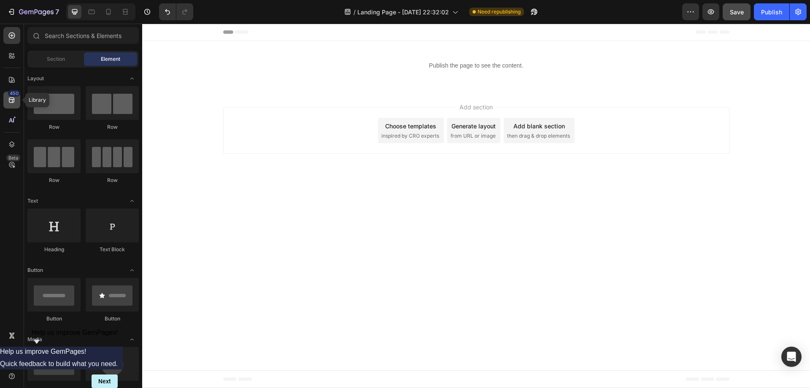
click at [16, 107] on div "450" at bounding box center [11, 100] width 17 height 17
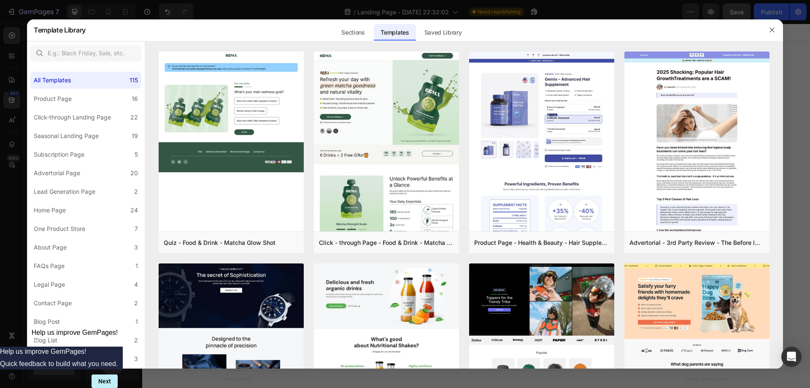
click at [13, 86] on div at bounding box center [405, 194] width 810 height 388
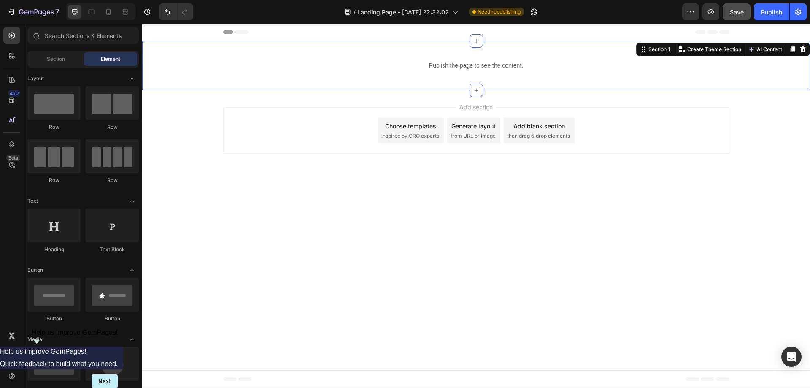
click at [187, 50] on div "Publish the page to see the content. Custom Code Section 1 Create Theme Section…" at bounding box center [476, 65] width 668 height 49
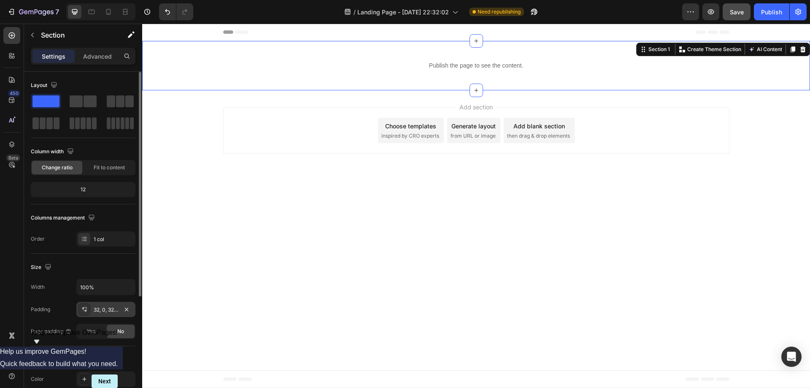
scroll to position [169, 0]
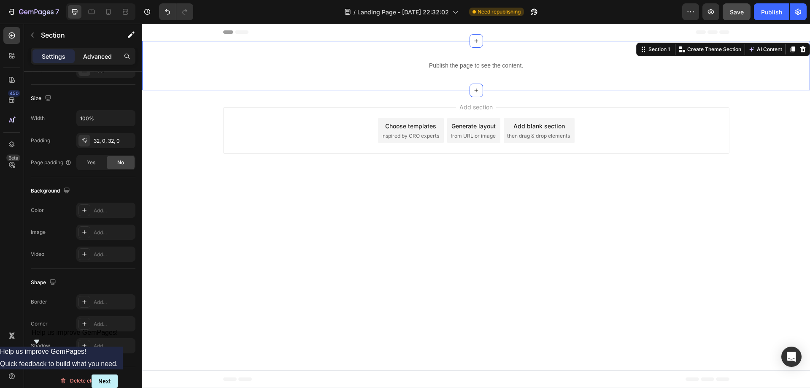
click at [84, 55] on p "Advanced" at bounding box center [97, 56] width 29 height 9
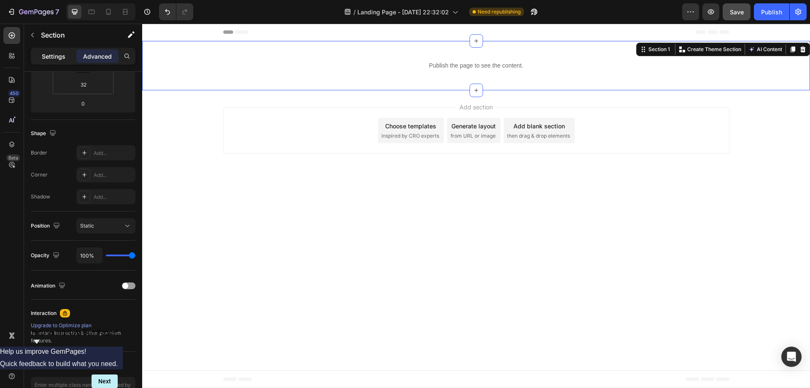
click at [70, 54] on div "Settings" at bounding box center [53, 56] width 42 height 14
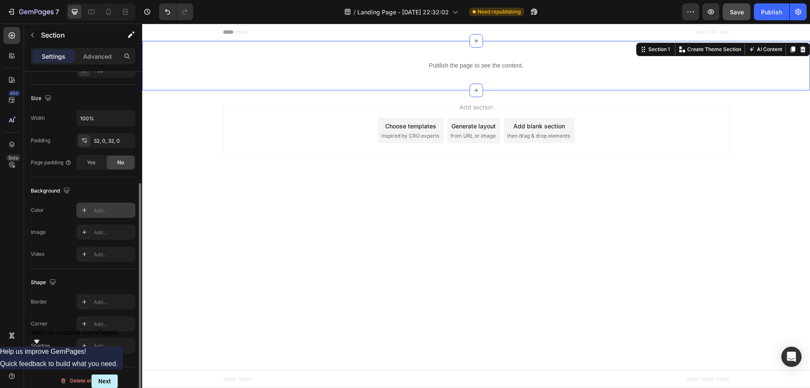
click at [104, 212] on div "Add..." at bounding box center [114, 211] width 40 height 8
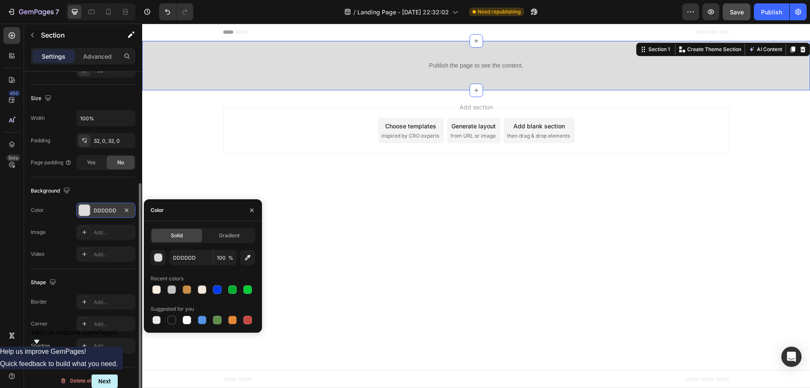
click at [178, 240] on div "Solid" at bounding box center [177, 236] width 51 height 14
click at [191, 254] on input "DDDDDD" at bounding box center [191, 257] width 44 height 15
paste input "#f5ebe5"
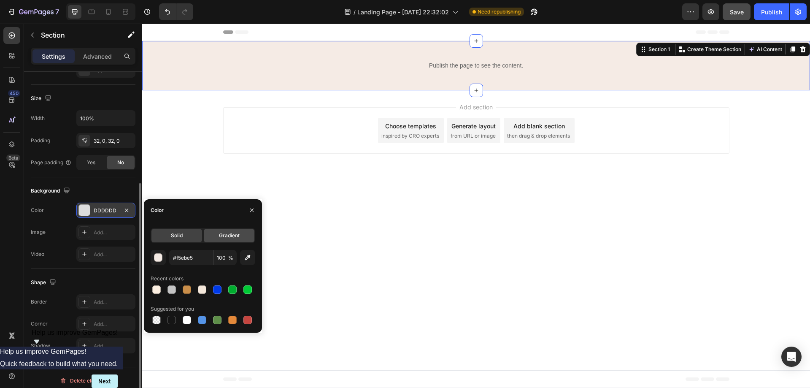
type input "F5EBE5"
click at [206, 246] on div "Solid Gradient F5EBE5 100 % Recent colors Suggested for you" at bounding box center [203, 277] width 105 height 98
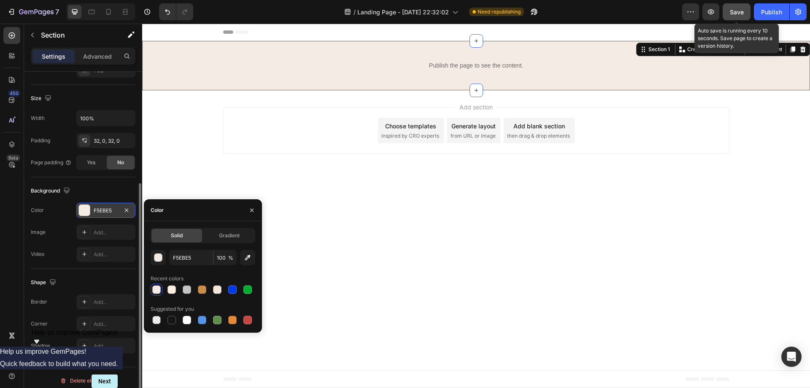
click at [736, 14] on span "Save" at bounding box center [737, 11] width 14 height 7
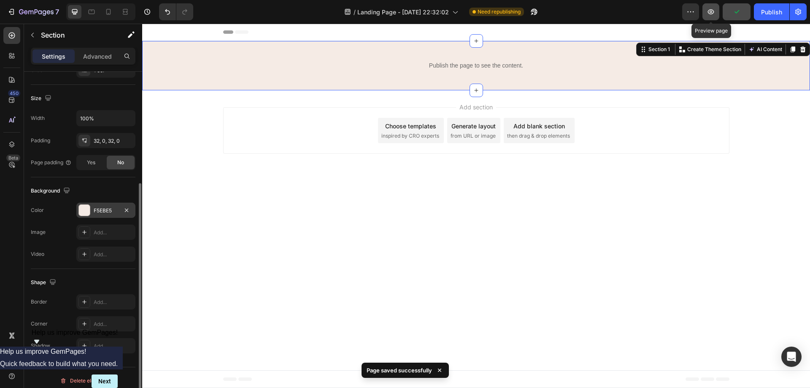
click at [703, 17] on button "button" at bounding box center [711, 11] width 17 height 17
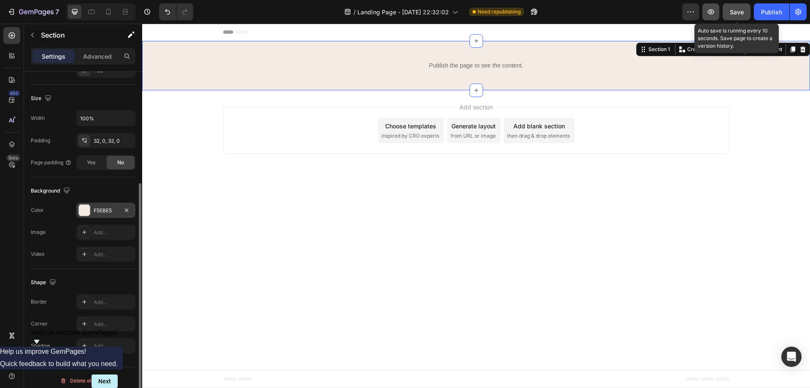
click at [716, 10] on button "button" at bounding box center [711, 11] width 17 height 17
click at [707, 14] on icon "button" at bounding box center [711, 12] width 8 height 8
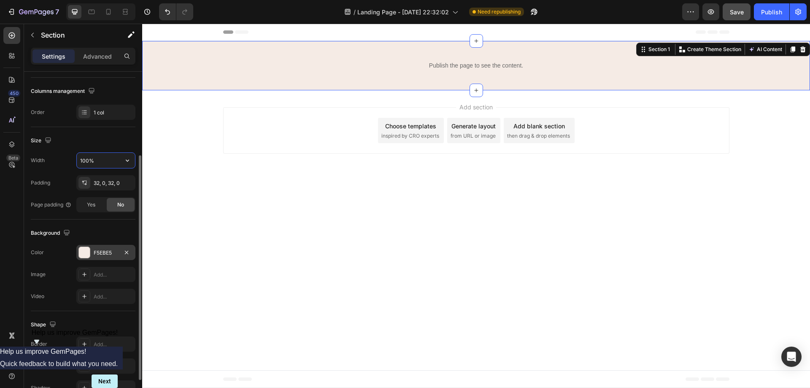
click at [112, 162] on input "100%" at bounding box center [106, 160] width 58 height 15
click at [127, 162] on icon "button" at bounding box center [127, 160] width 8 height 8
click at [118, 143] on div "Size" at bounding box center [83, 141] width 105 height 14
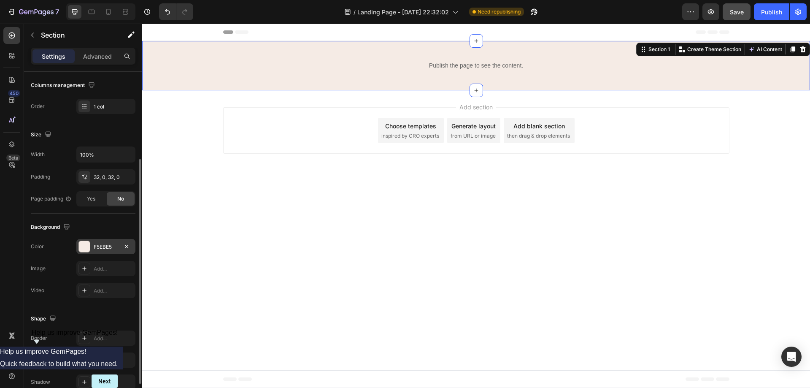
scroll to position [0, 0]
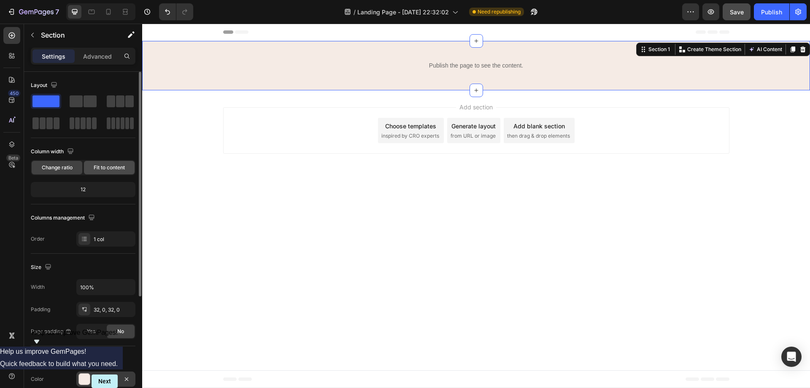
click at [98, 170] on span "Fit to content" at bounding box center [109, 168] width 31 height 8
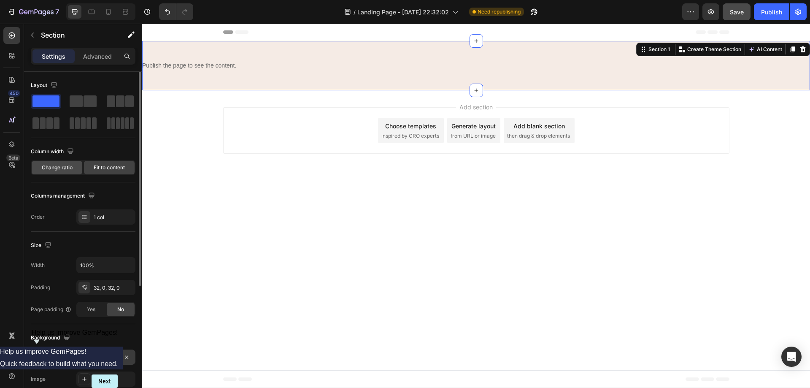
click at [62, 170] on span "Change ratio" at bounding box center [57, 168] width 31 height 8
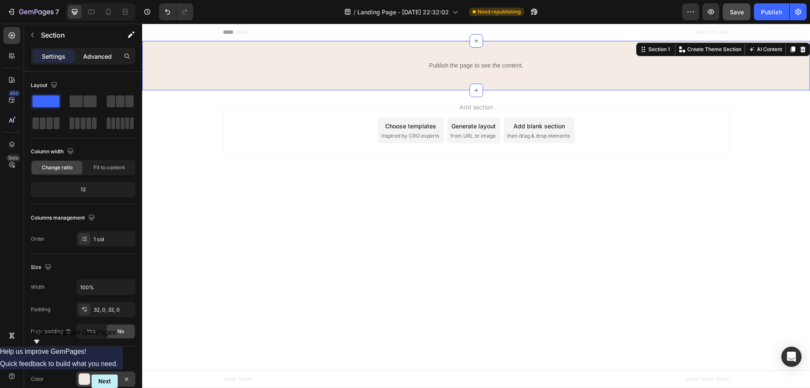
click at [104, 55] on p "Advanced" at bounding box center [97, 56] width 29 height 9
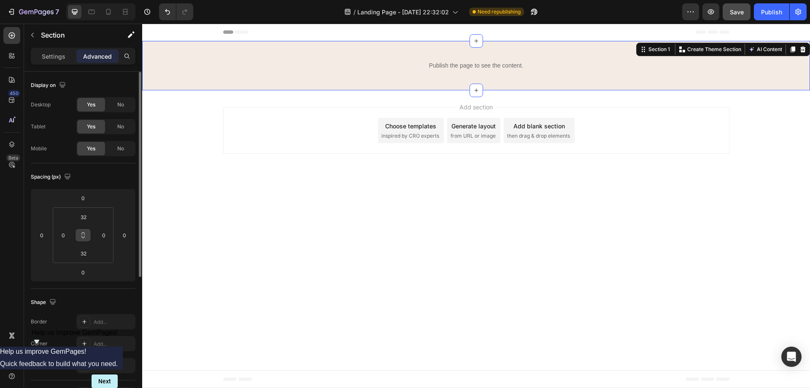
click at [87, 237] on button at bounding box center [83, 235] width 16 height 14
click at [81, 250] on input "32" at bounding box center [83, 253] width 17 height 13
type input "0"
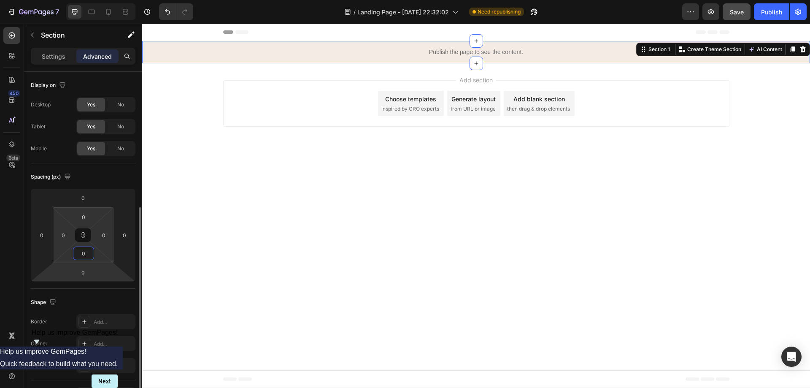
scroll to position [127, 0]
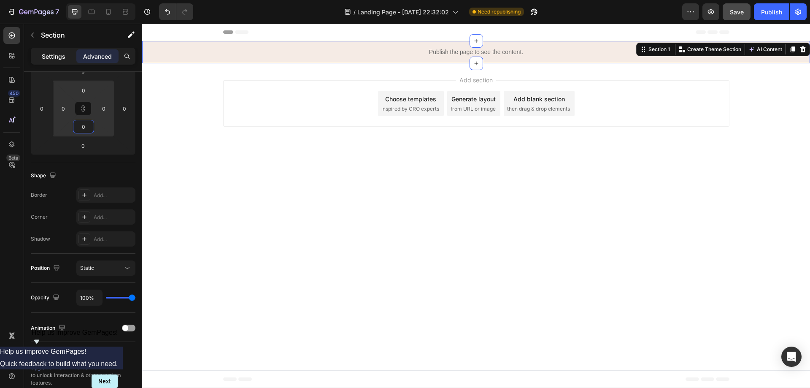
type input "0"
click at [56, 59] on p "Settings" at bounding box center [54, 56] width 24 height 9
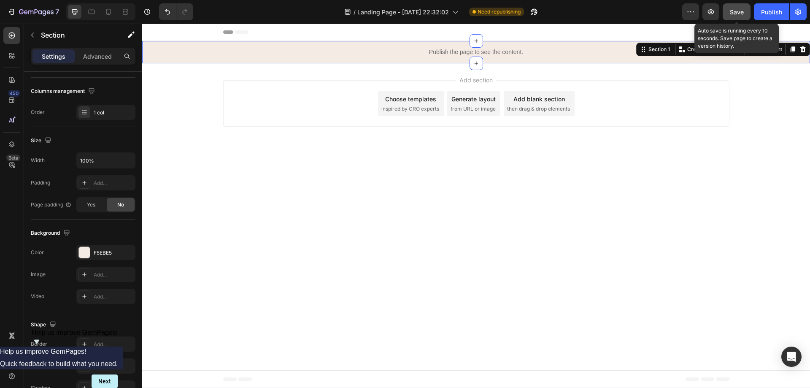
click at [734, 16] on div "Save" at bounding box center [737, 12] width 14 height 9
drag, startPoint x: 855, startPoint y: 38, endPoint x: 719, endPoint y: 150, distance: 176.0
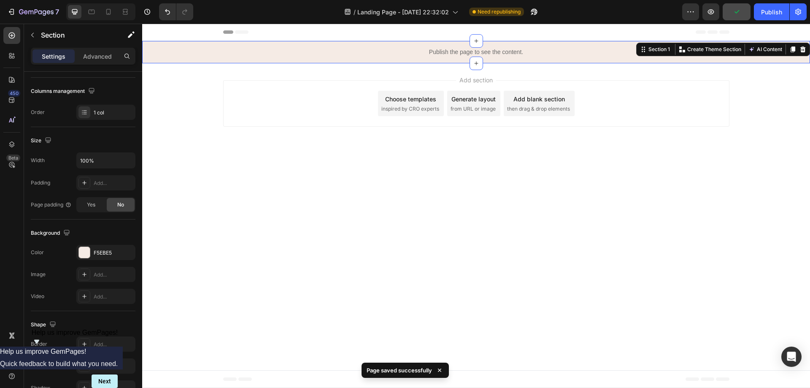
click at [721, 13] on div "Preview Publish" at bounding box center [744, 11] width 125 height 17
click at [717, 10] on button "button" at bounding box center [711, 11] width 17 height 17
click at [766, 11] on div "Publish" at bounding box center [771, 12] width 21 height 9
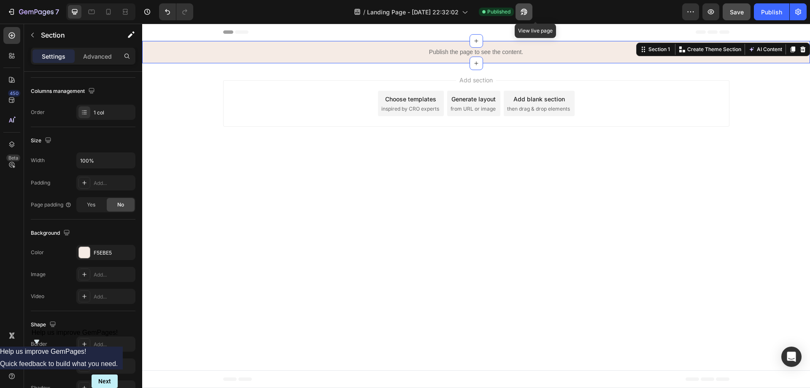
click at [530, 15] on button "button" at bounding box center [524, 11] width 17 height 17
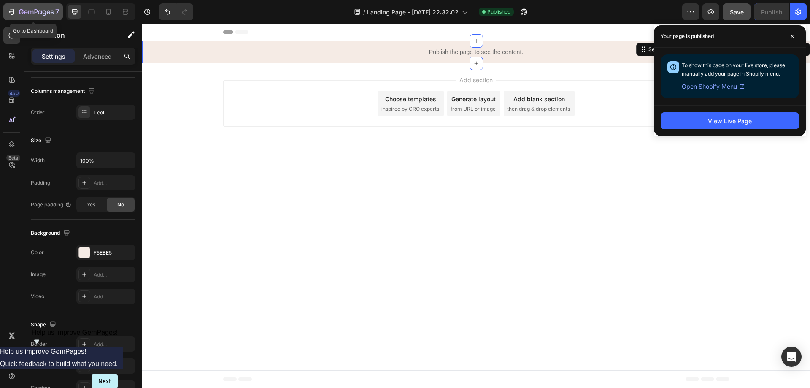
click at [36, 14] on icon "button" at bounding box center [36, 12] width 35 height 7
